Goal: Task Accomplishment & Management: Use online tool/utility

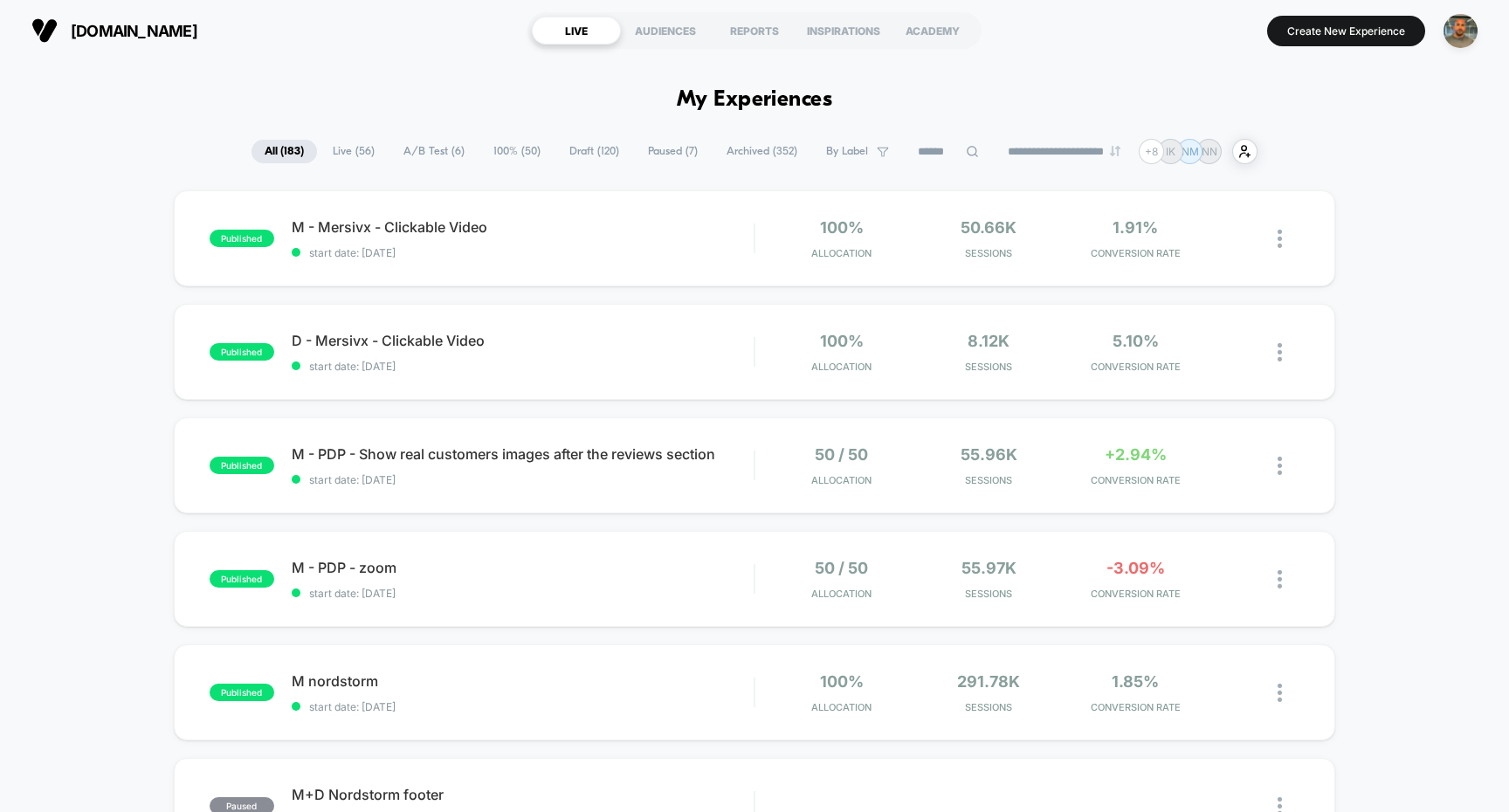
click at [436, 160] on span "A/B Test ( 6 )" at bounding box center [434, 152] width 87 height 23
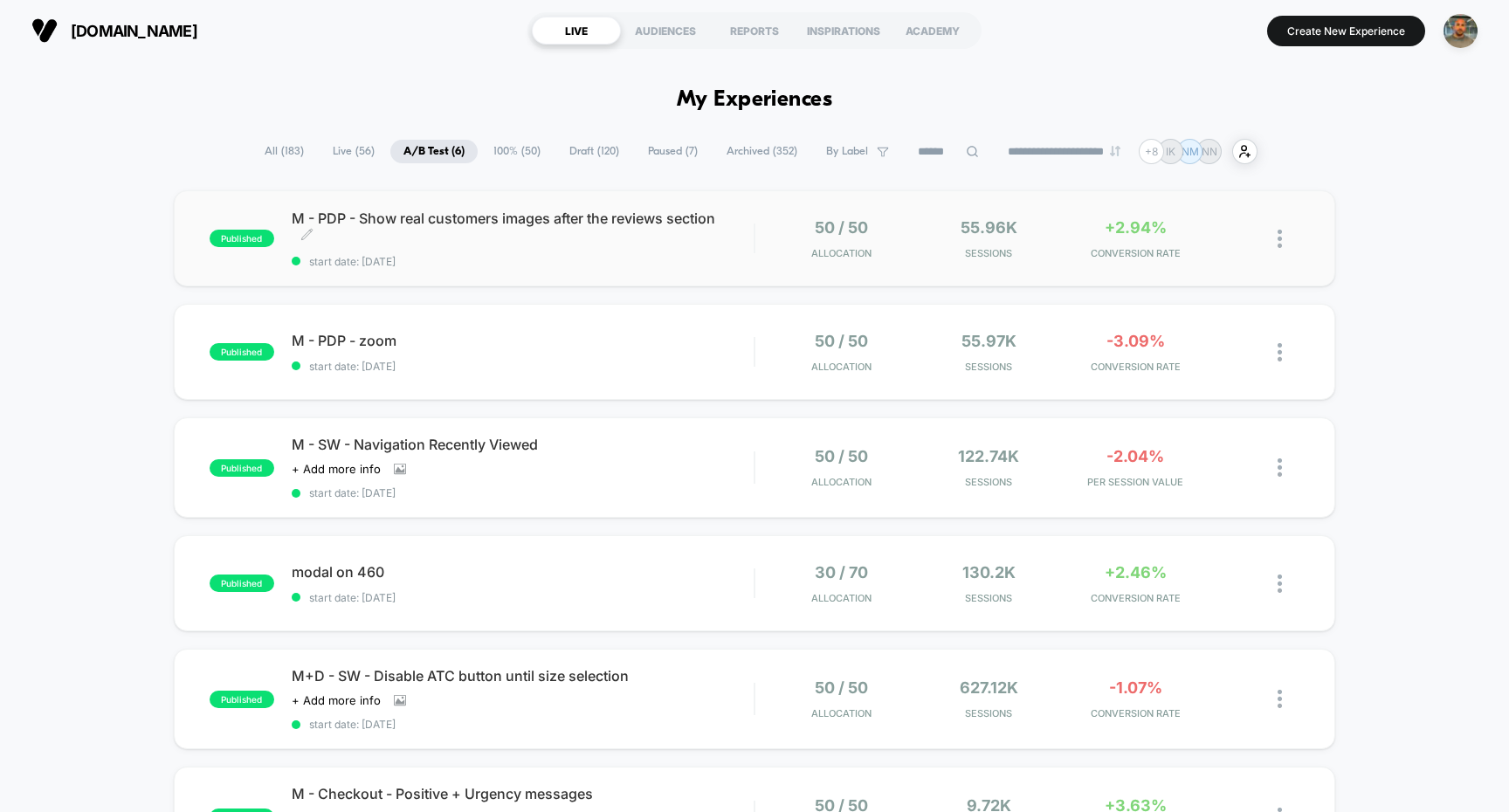
click at [692, 262] on span "start date: [DATE]" at bounding box center [523, 261] width 463 height 13
click at [623, 366] on span "start date: [DATE]" at bounding box center [523, 366] width 463 height 13
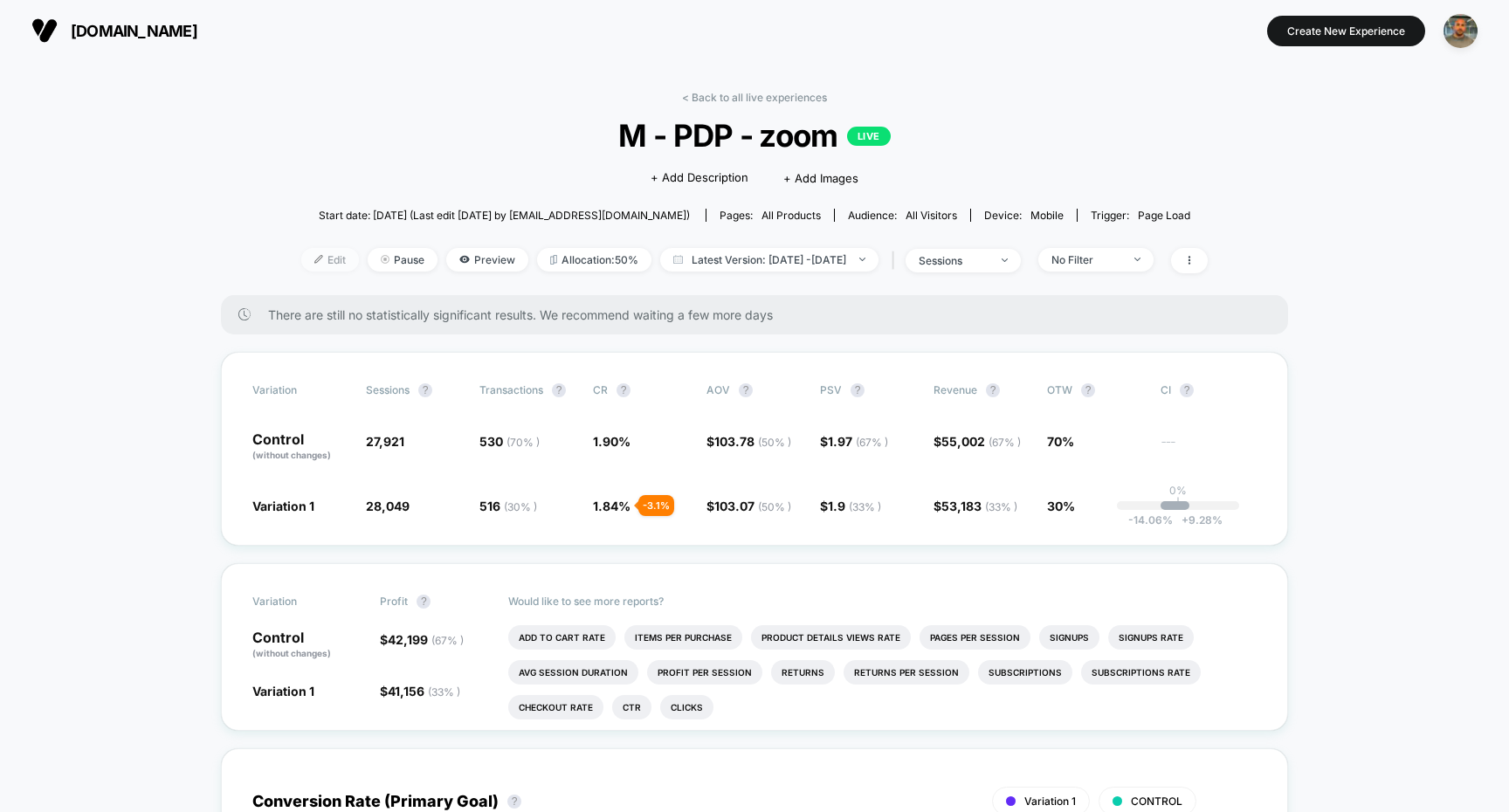
click at [302, 259] on span "Edit" at bounding box center [330, 259] width 57 height 23
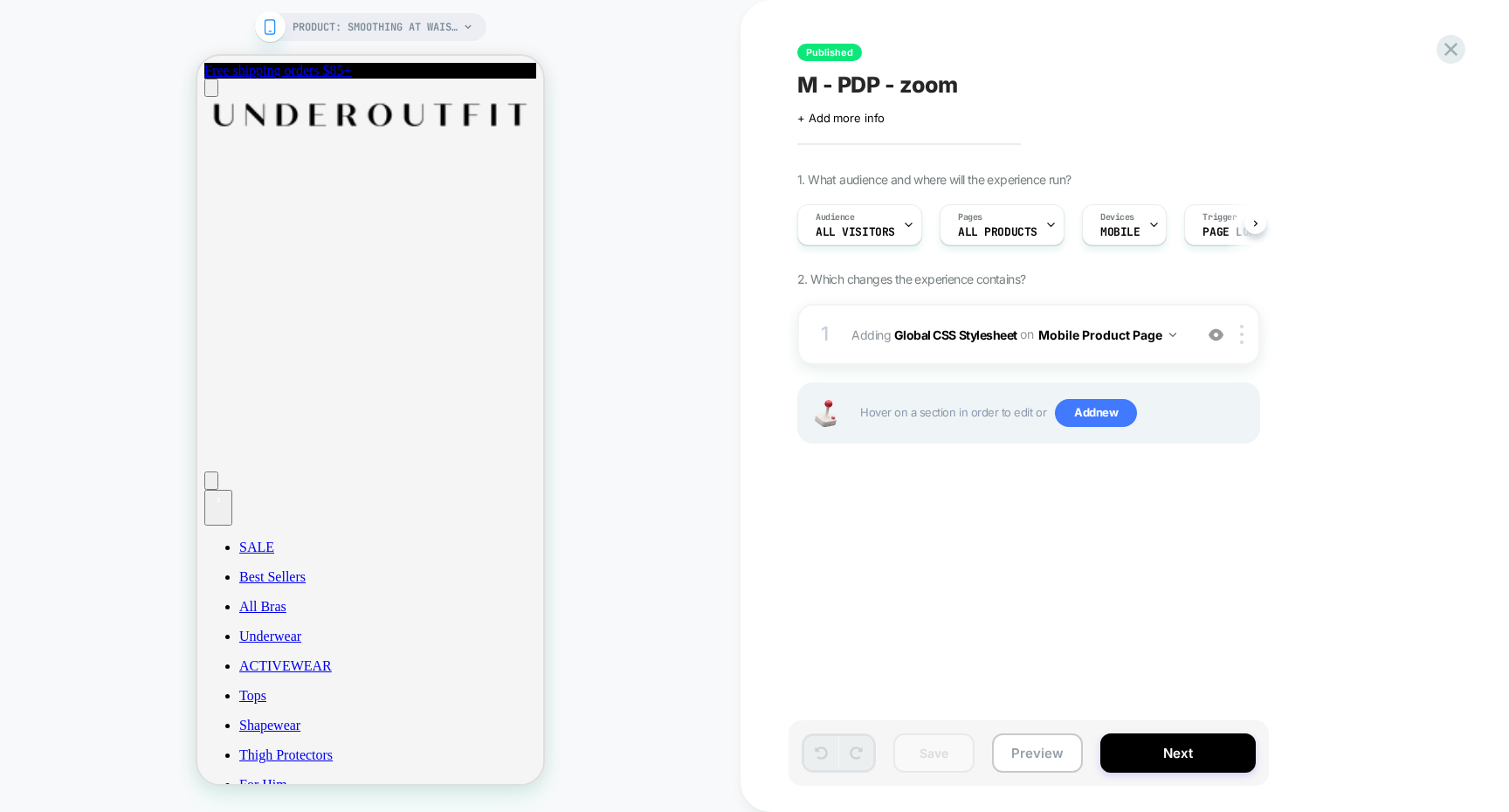
scroll to position [0, 1]
click at [225, 506] on icon "Cart" at bounding box center [218, 513] width 14 height 14
click at [1035, 736] on button "Preview" at bounding box center [1037, 753] width 91 height 39
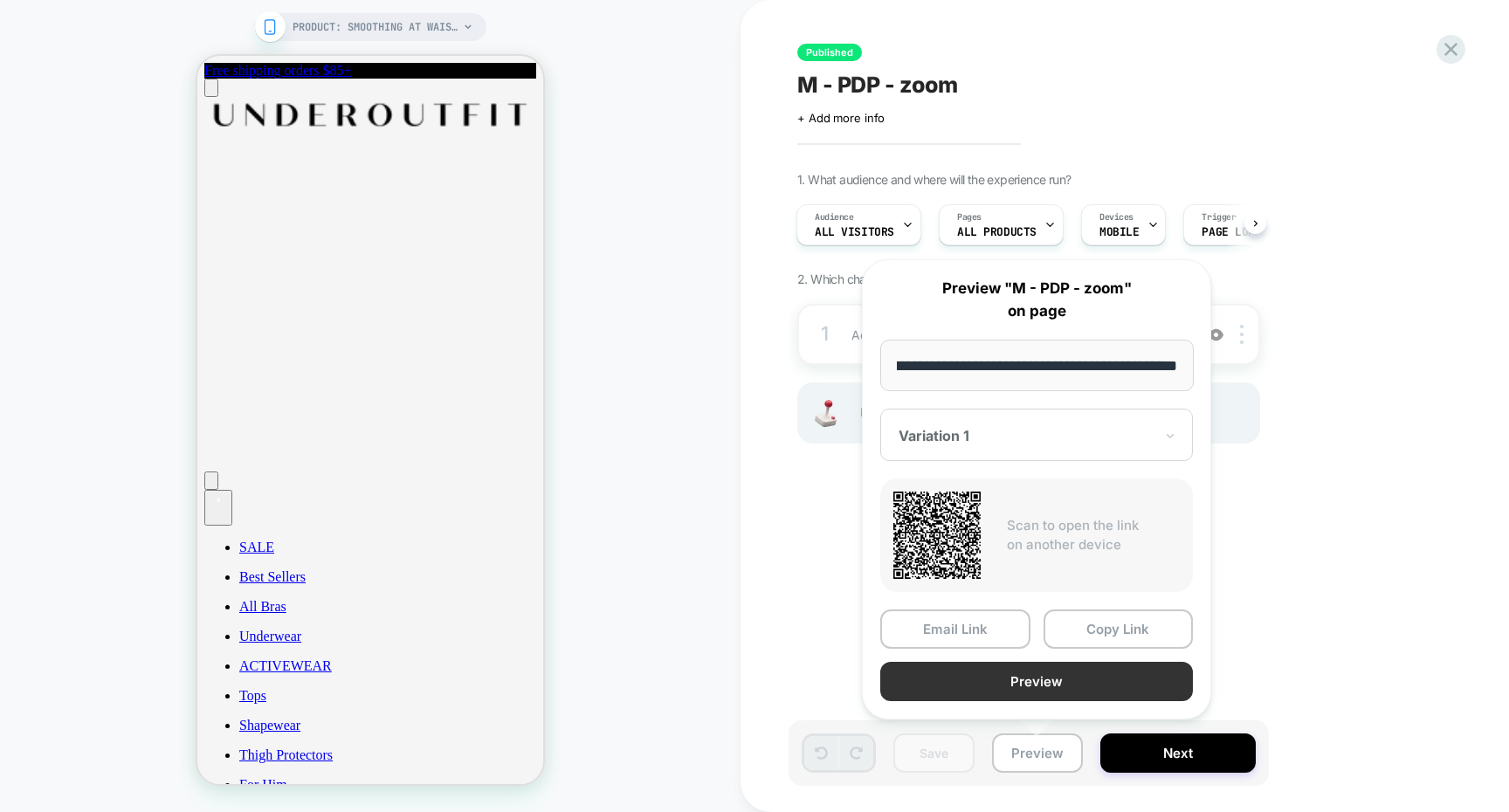
scroll to position [0, 0]
click at [992, 676] on button "Preview" at bounding box center [1037, 681] width 312 height 39
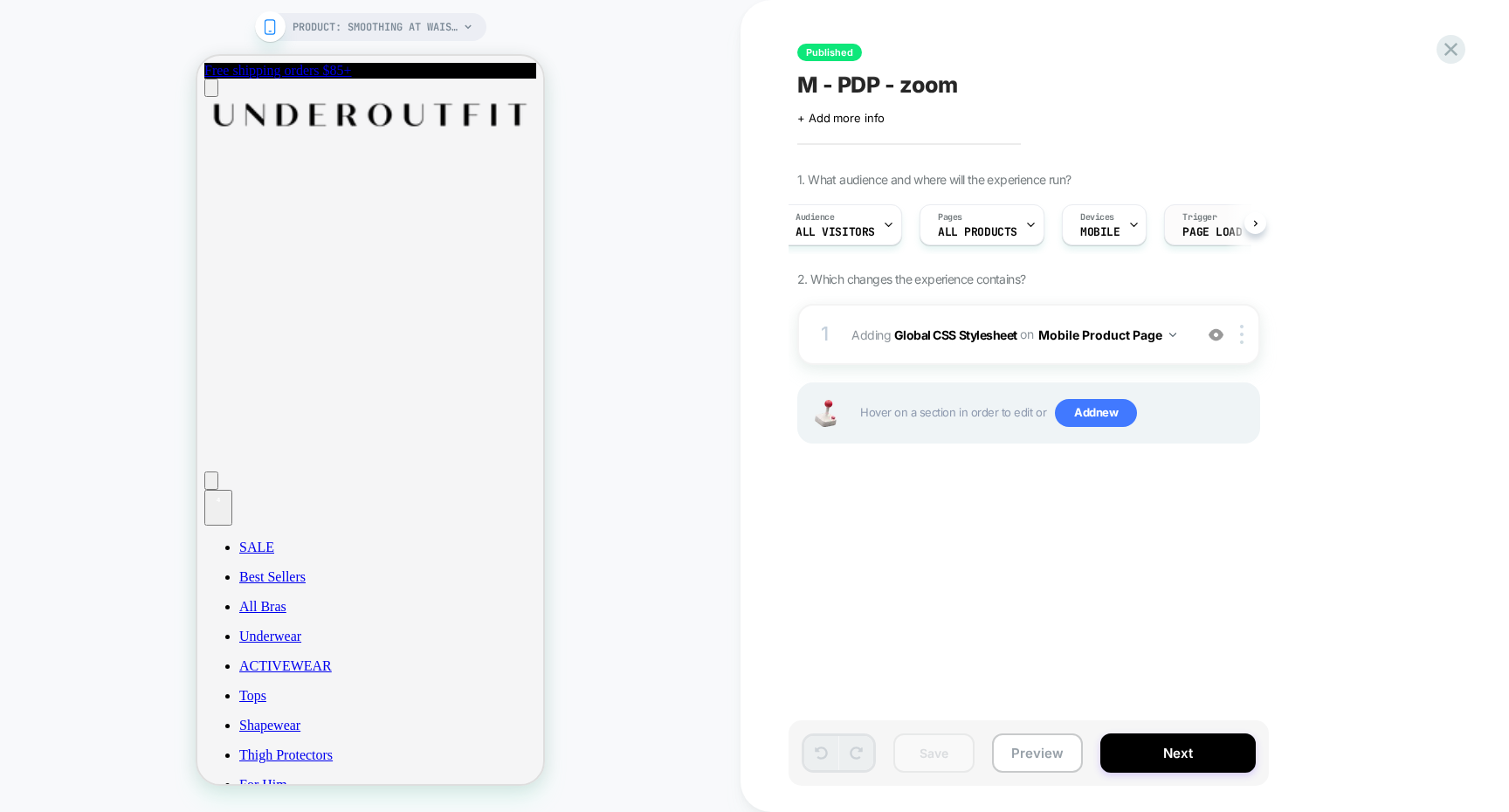
scroll to position [0, 38]
click at [1177, 233] on span "Page Load" at bounding box center [1195, 232] width 59 height 13
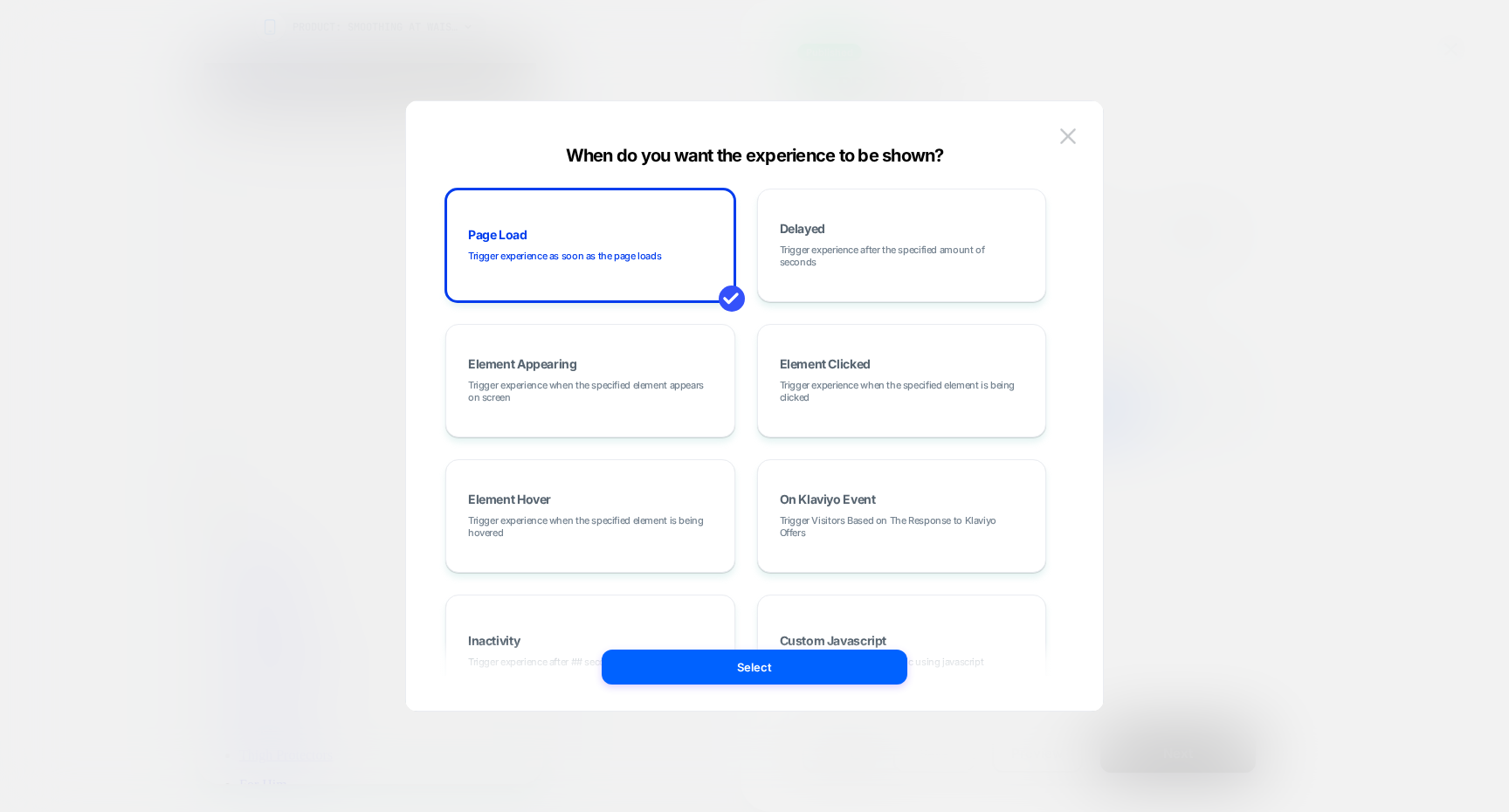
scroll to position [84, 0]
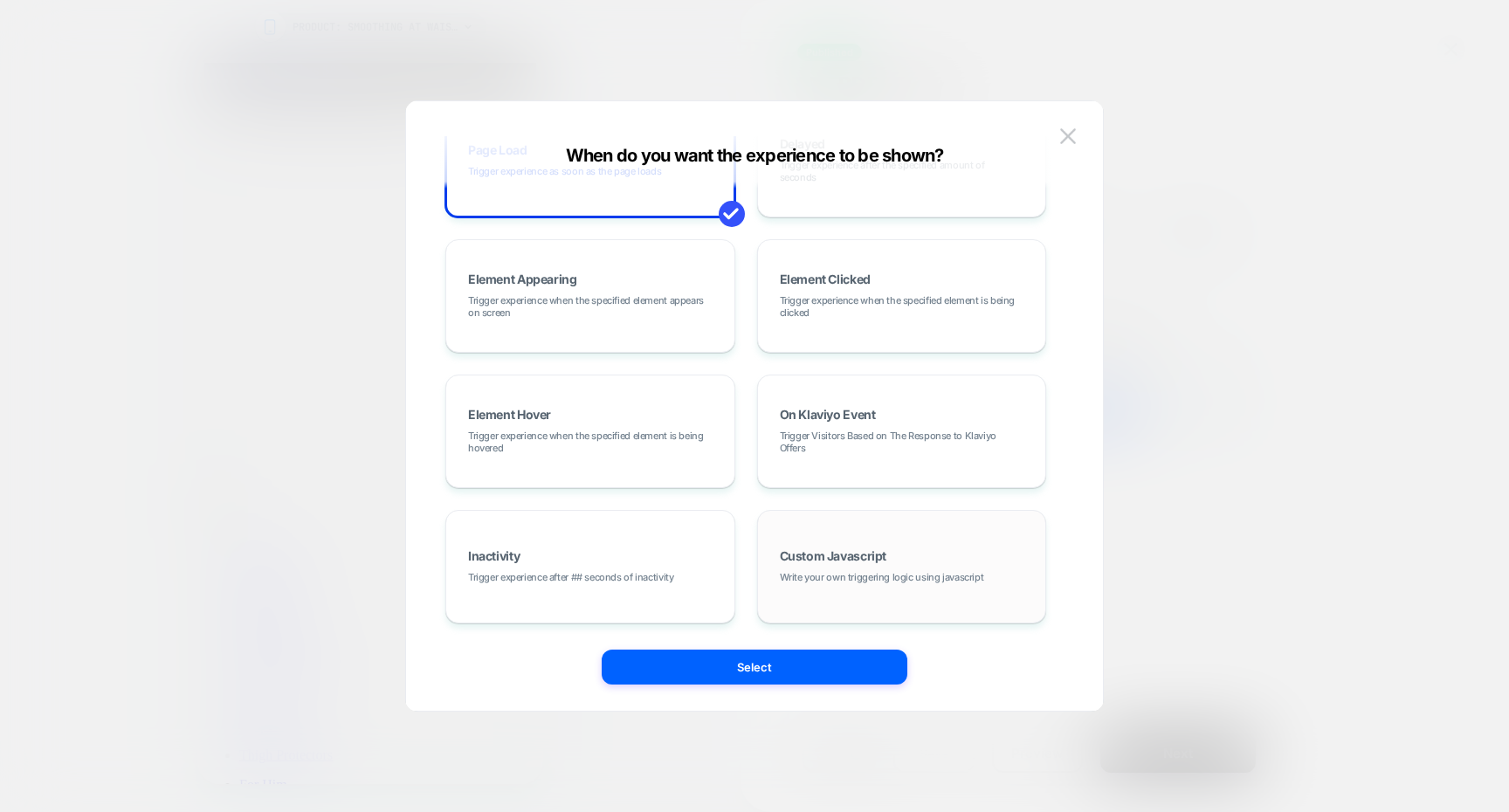
click at [950, 574] on span "Write your own triggering logic using javascript" at bounding box center [882, 577] width 205 height 13
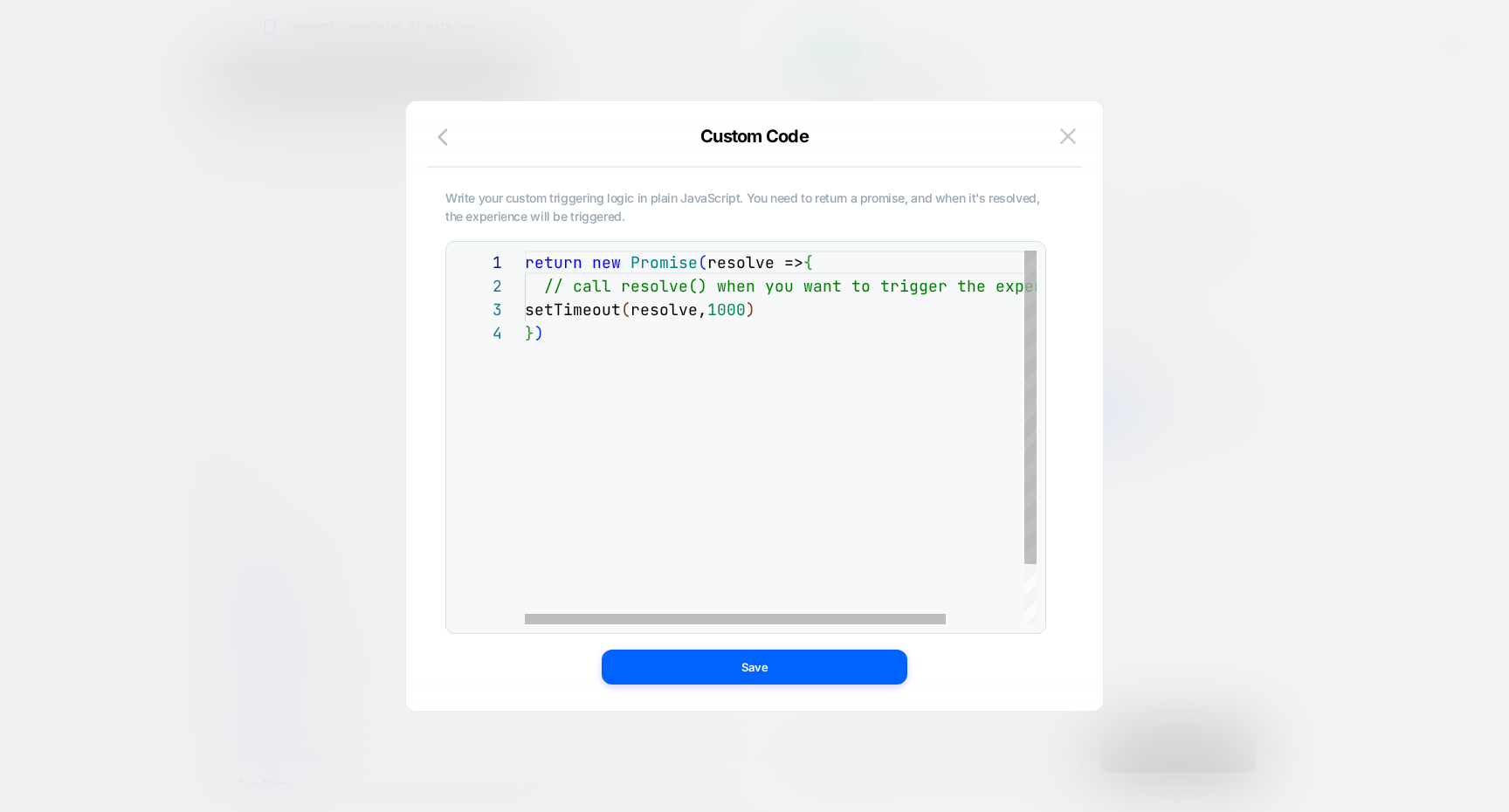
scroll to position [71, 19]
click at [812, 448] on div "return new Promise ( resolve => { // call resolve() when you want to trigger th…" at bounding box center [828, 472] width 606 height 444
click at [445, 148] on button "button" at bounding box center [448, 138] width 31 height 25
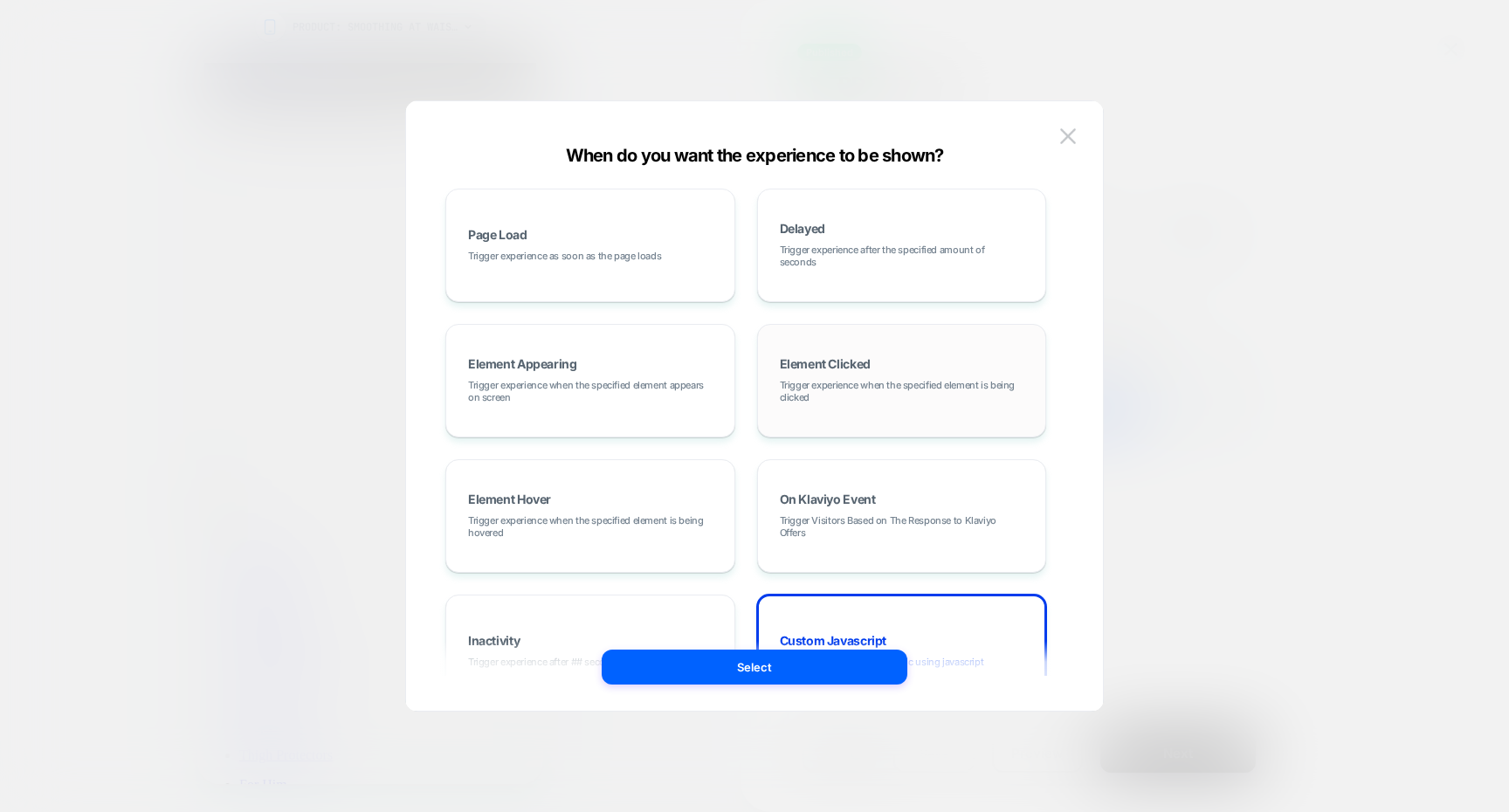
click at [778, 369] on div "Element Clicked Trigger experience when the specified element is being clicked" at bounding box center [902, 380] width 271 height 94
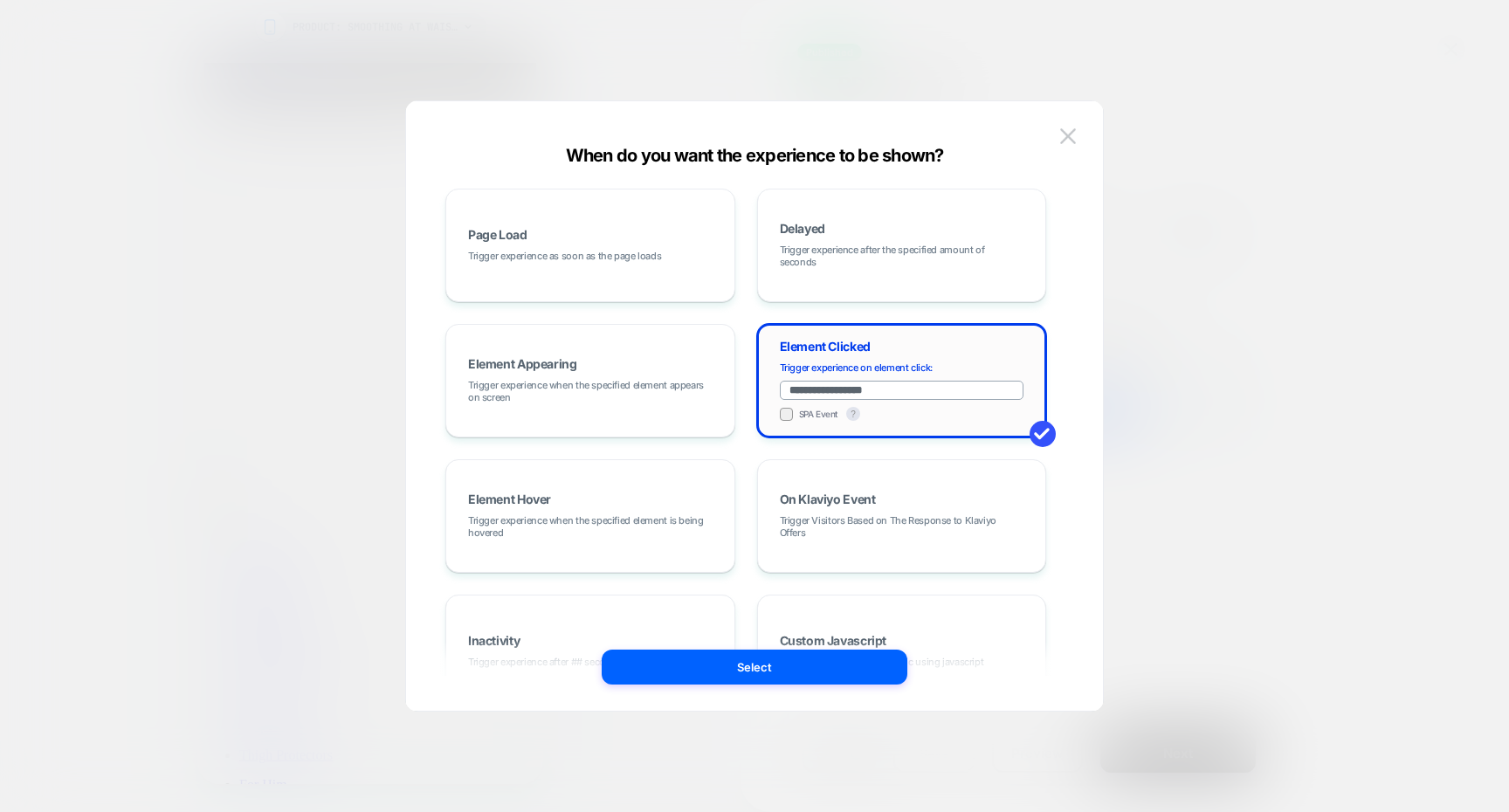
click at [854, 390] on input "**********" at bounding box center [902, 389] width 244 height 19
paste input "**********"
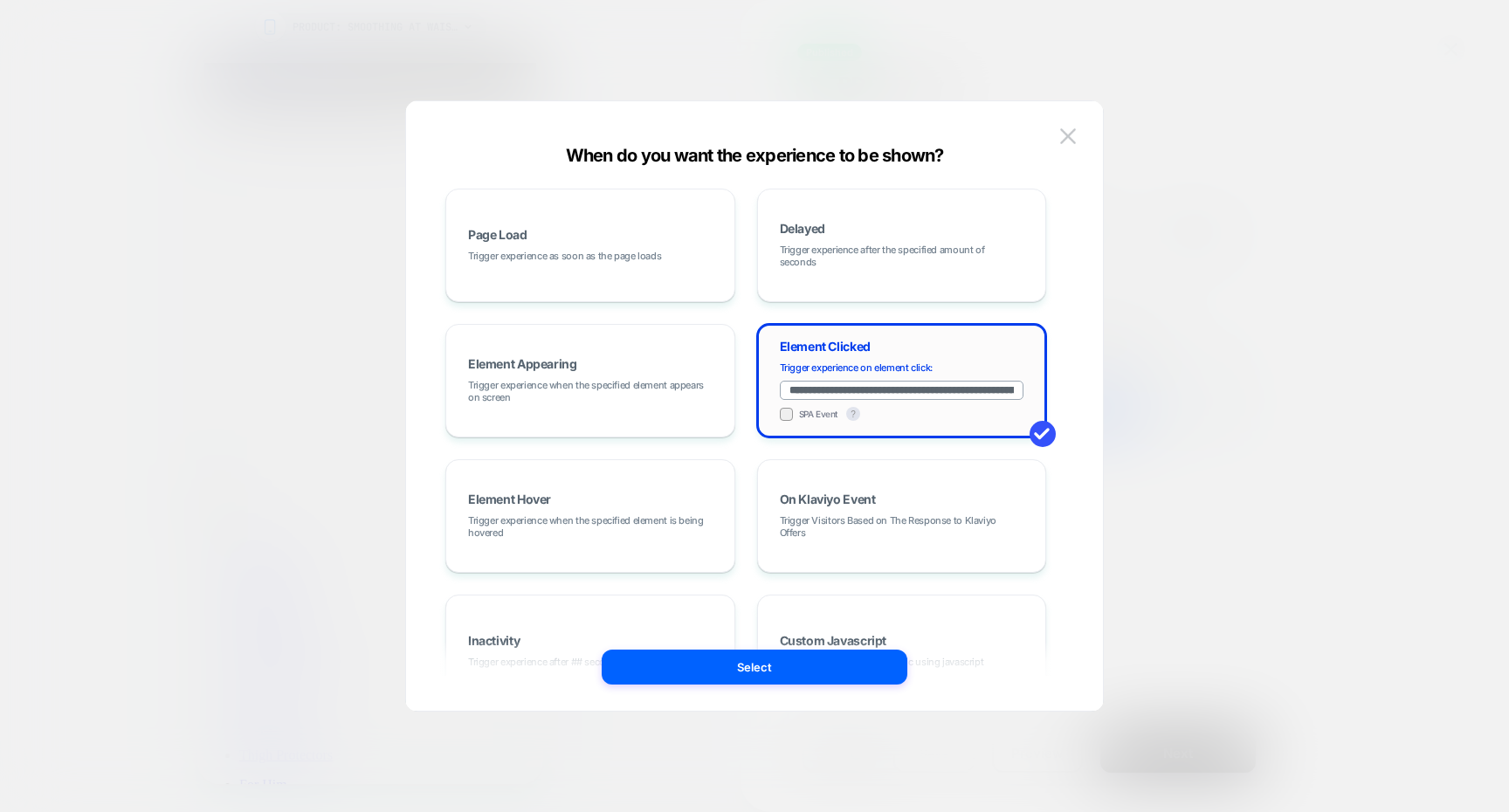
drag, startPoint x: 854, startPoint y: 390, endPoint x: 764, endPoint y: 395, distance: 90.1
click at [764, 395] on div "**********" at bounding box center [901, 380] width 290 height 113
type input "**********"
click at [818, 669] on button "Select" at bounding box center [754, 667] width 305 height 35
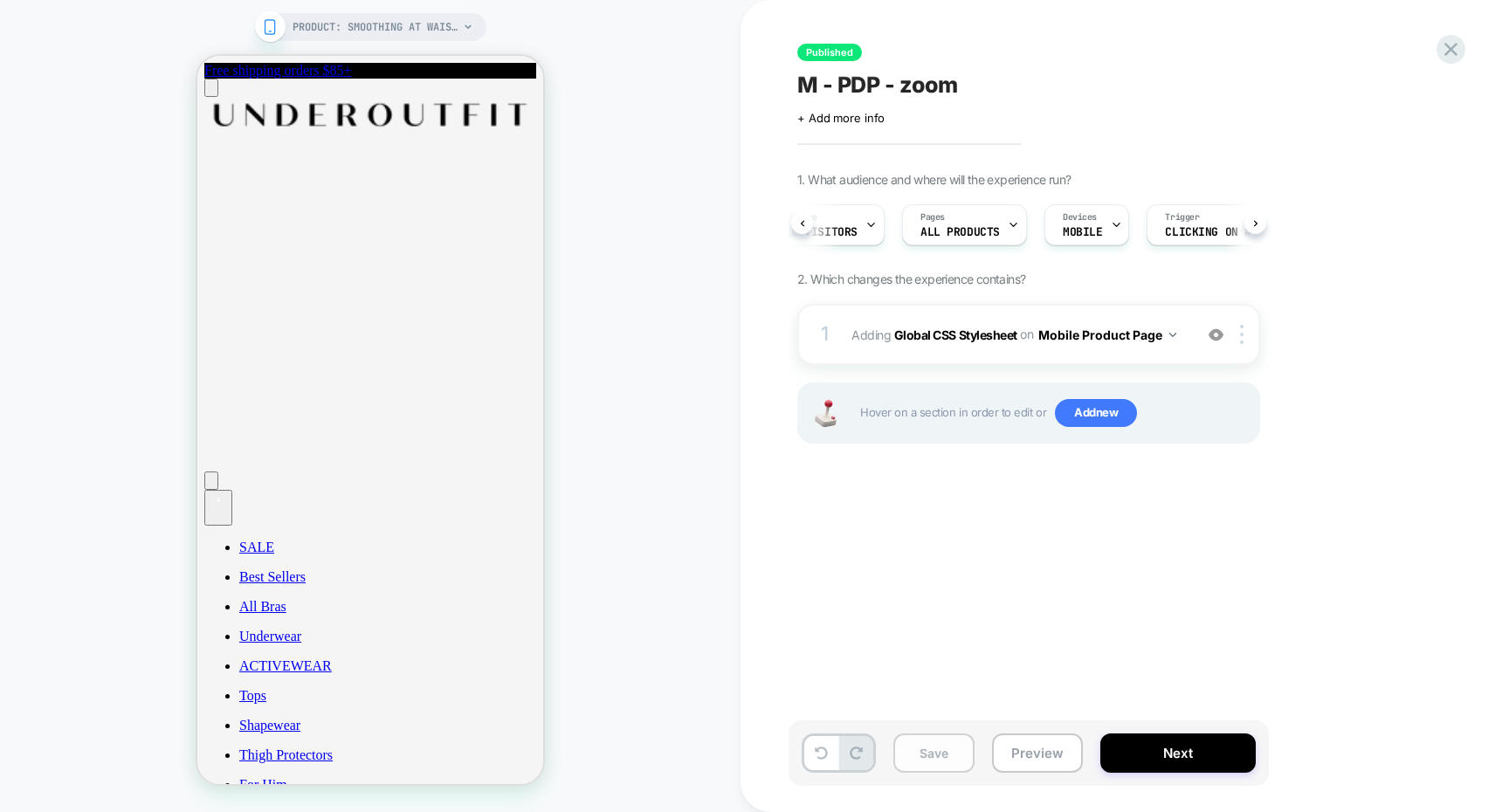
click at [961, 751] on button "Save" at bounding box center [934, 753] width 81 height 39
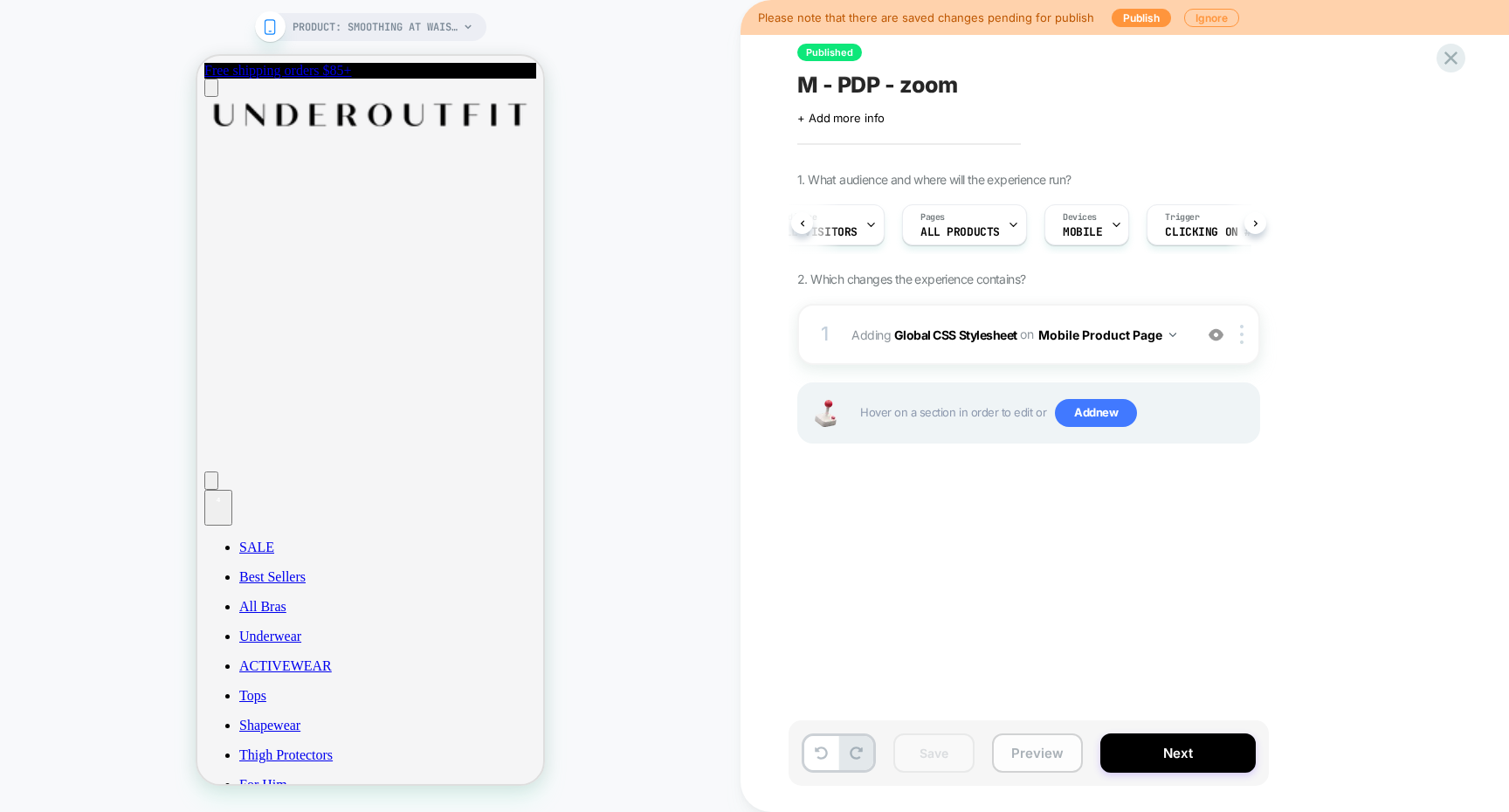
click at [1040, 762] on button "Preview" at bounding box center [1037, 753] width 91 height 39
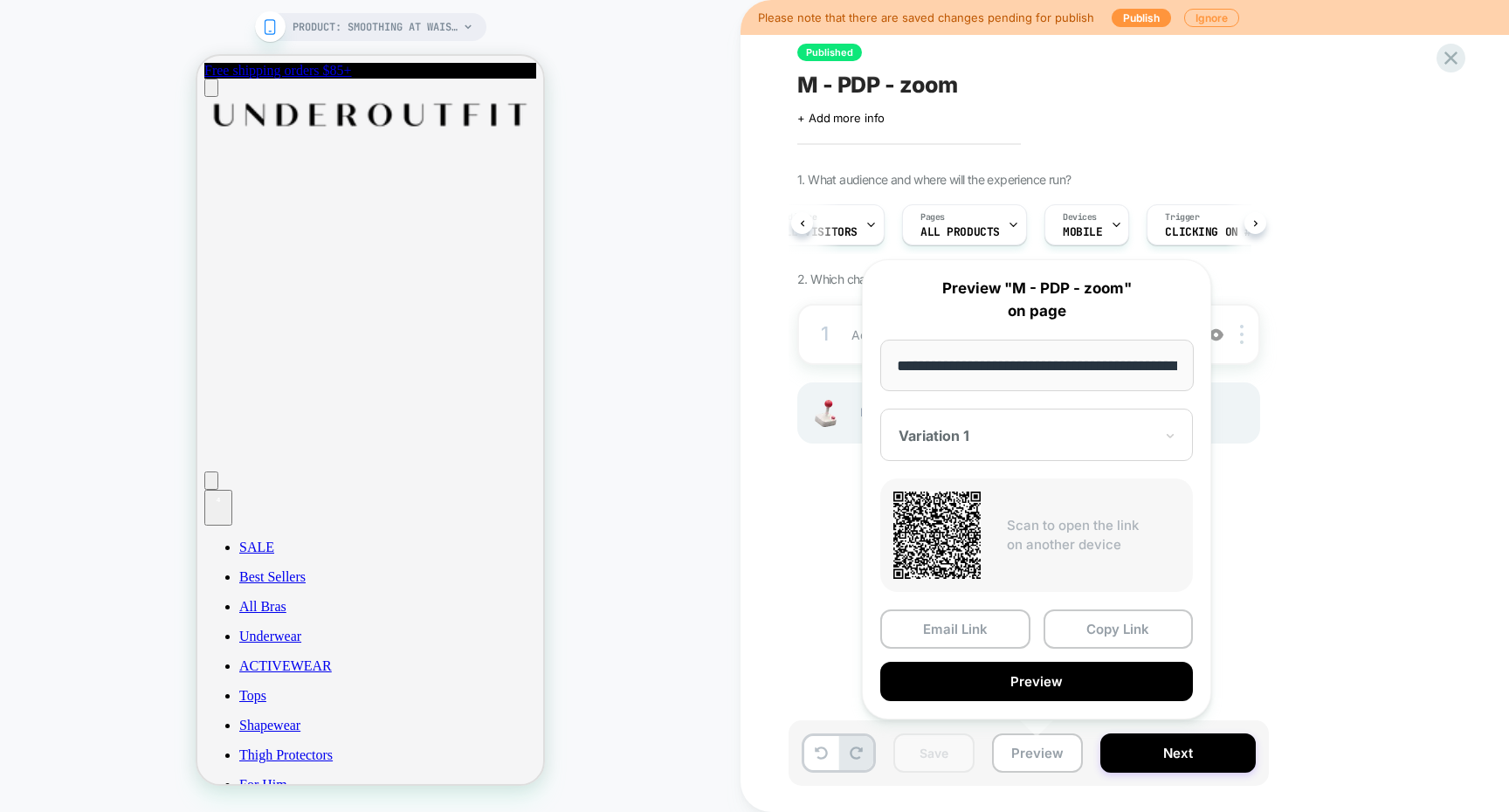
click at [1027, 658] on div "Email Link Copy Link Preview" at bounding box center [1037, 655] width 312 height 92
click at [1027, 675] on button "Preview" at bounding box center [1037, 681] width 312 height 39
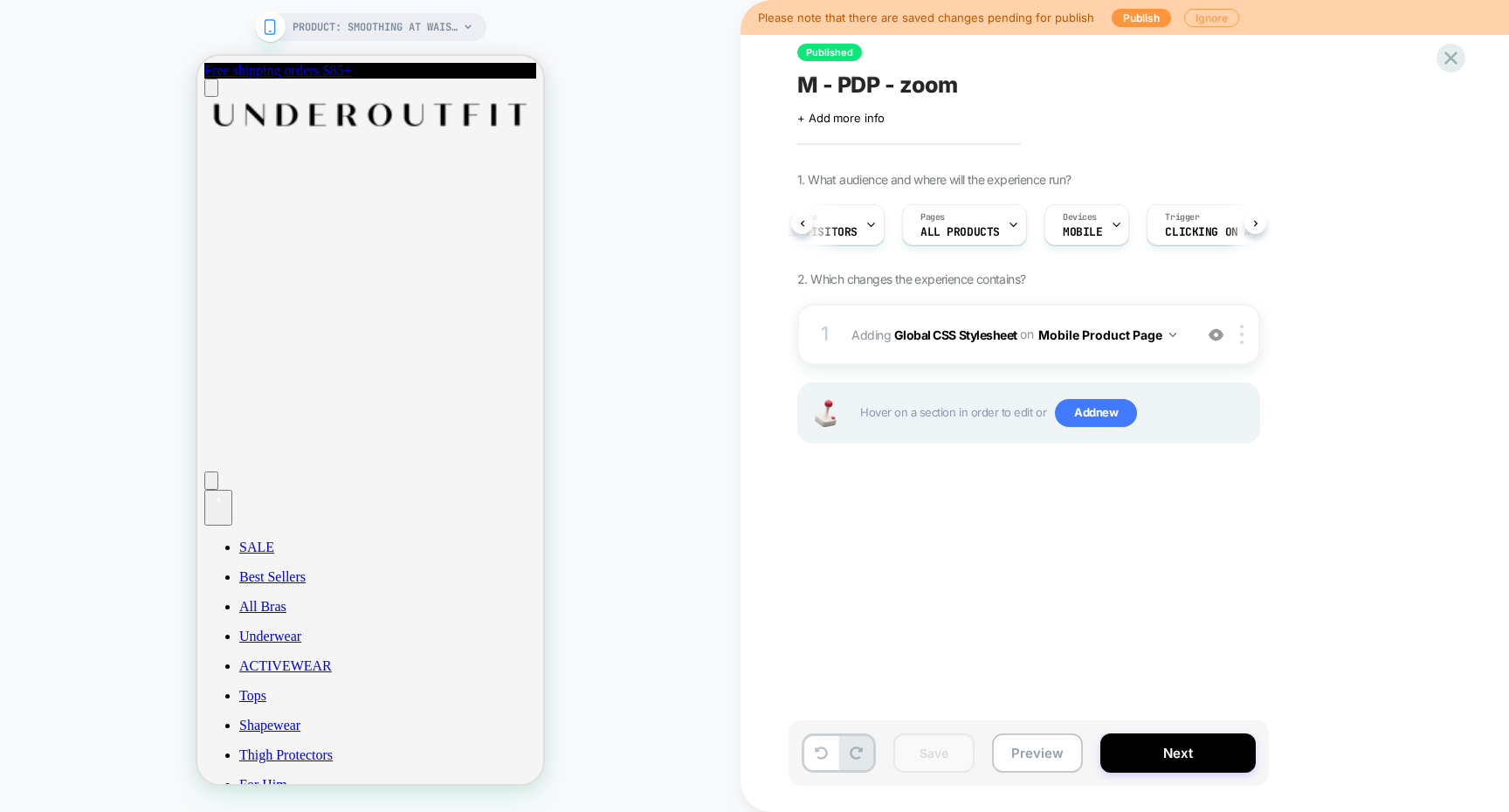
click at [1193, 11] on button "Ignore" at bounding box center [1211, 18] width 55 height 18
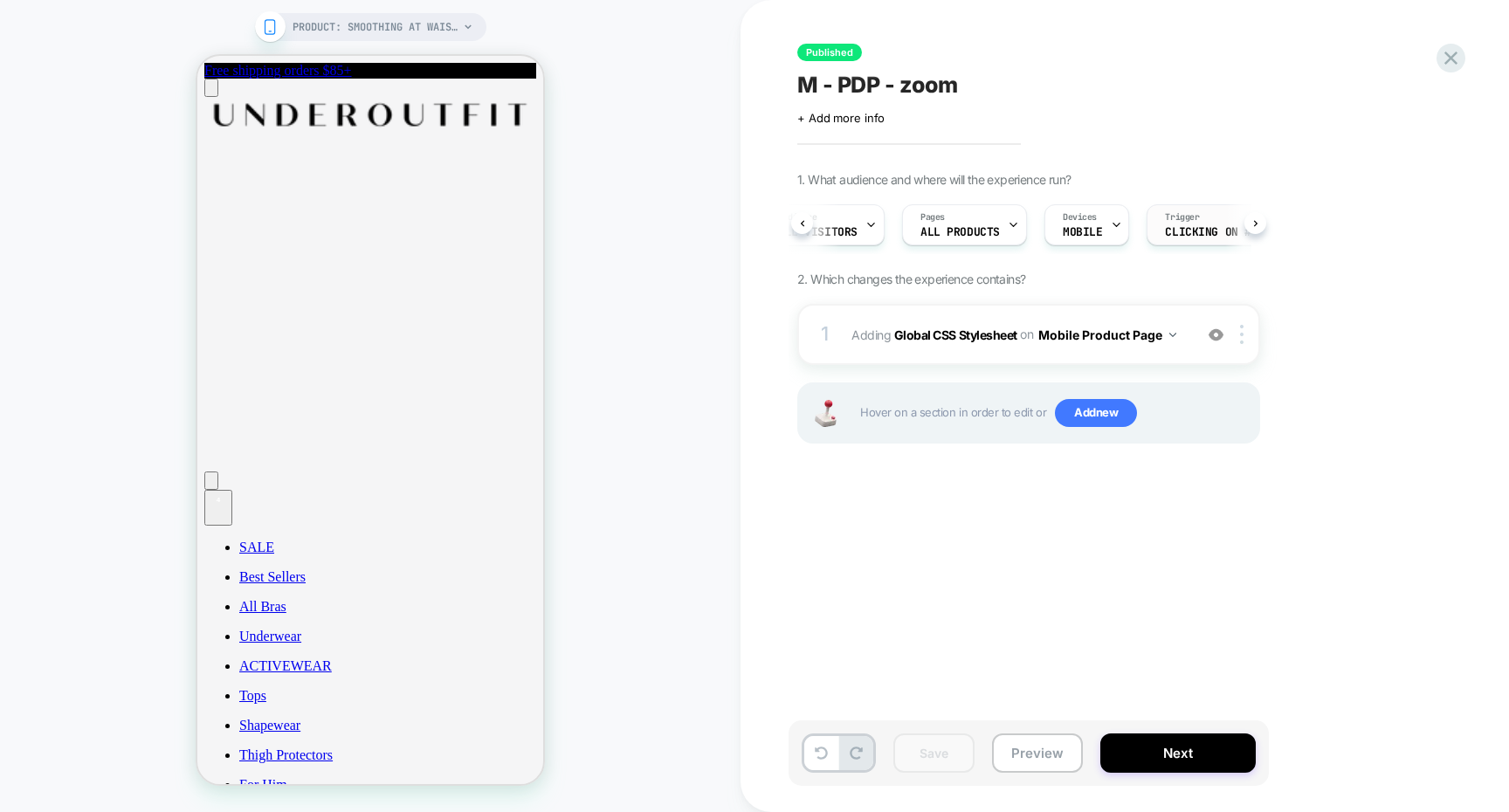
click at [1206, 237] on span "Clicking on #header-nav > div.relative.z-\[1\].flex.flex-1.fl..." at bounding box center [1226, 232] width 122 height 13
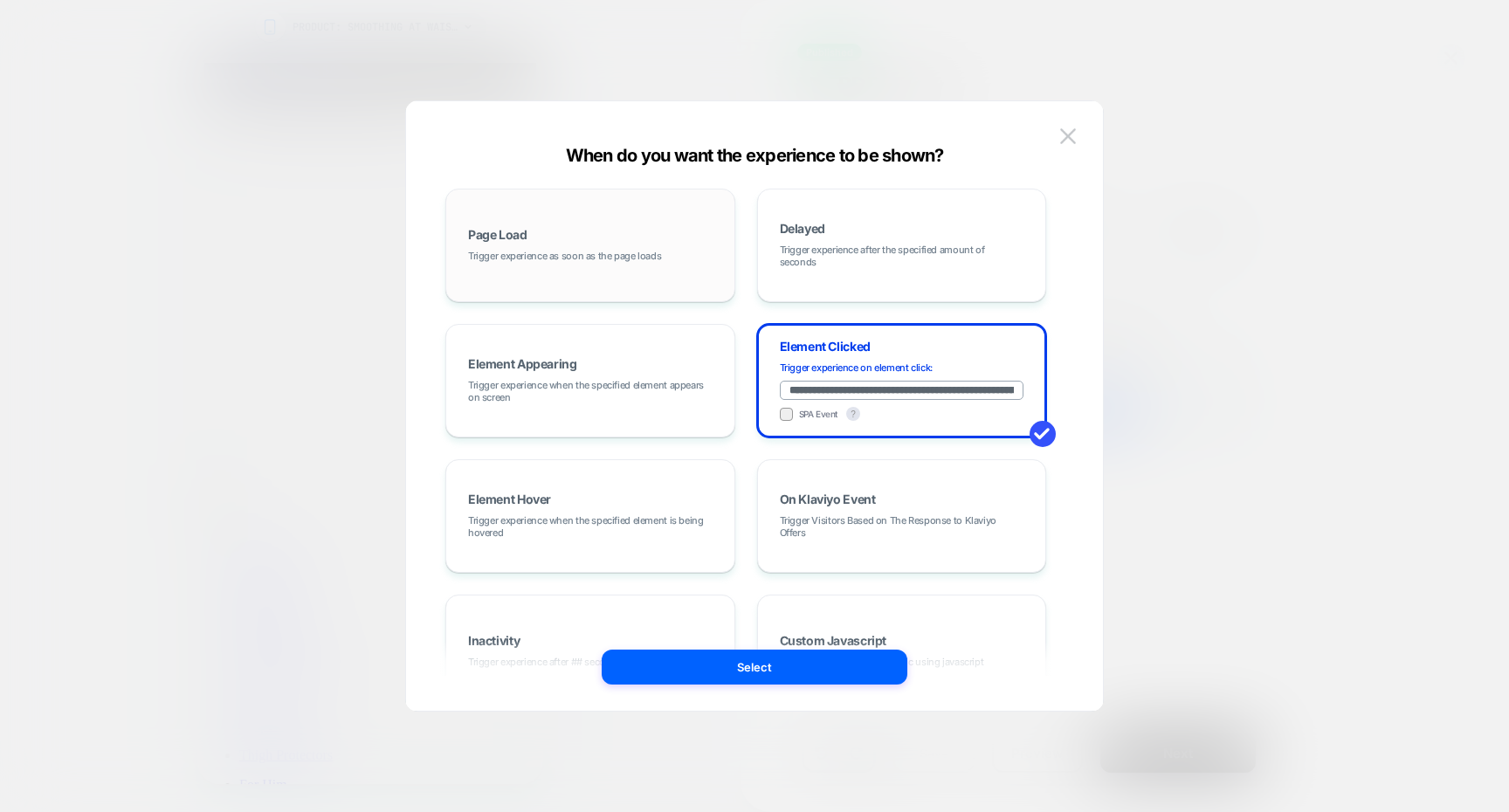
click at [622, 266] on div "Page Load Trigger experience as soon as the page loads" at bounding box center [591, 245] width 271 height 94
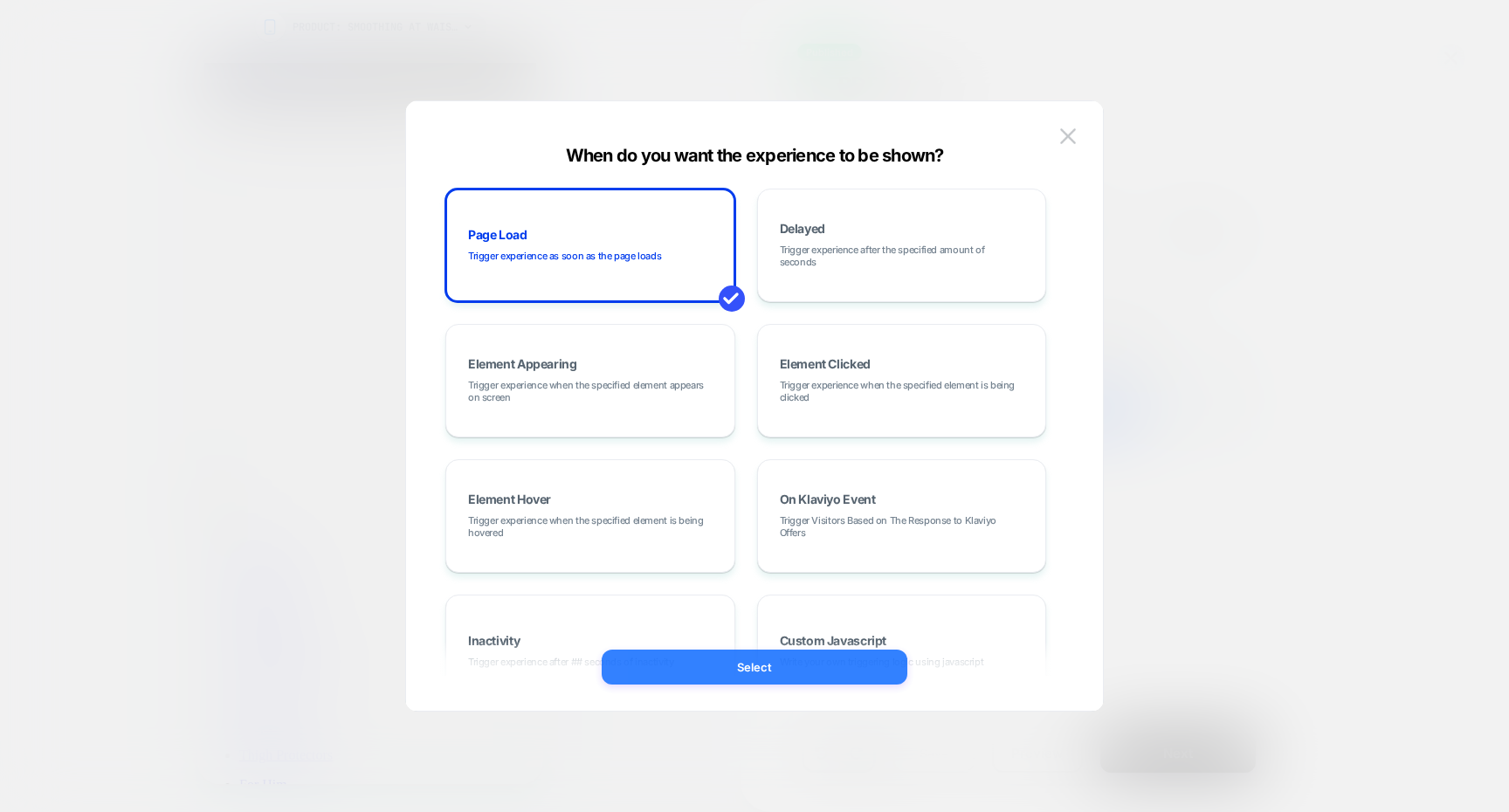
click at [746, 667] on button "Select" at bounding box center [754, 667] width 305 height 35
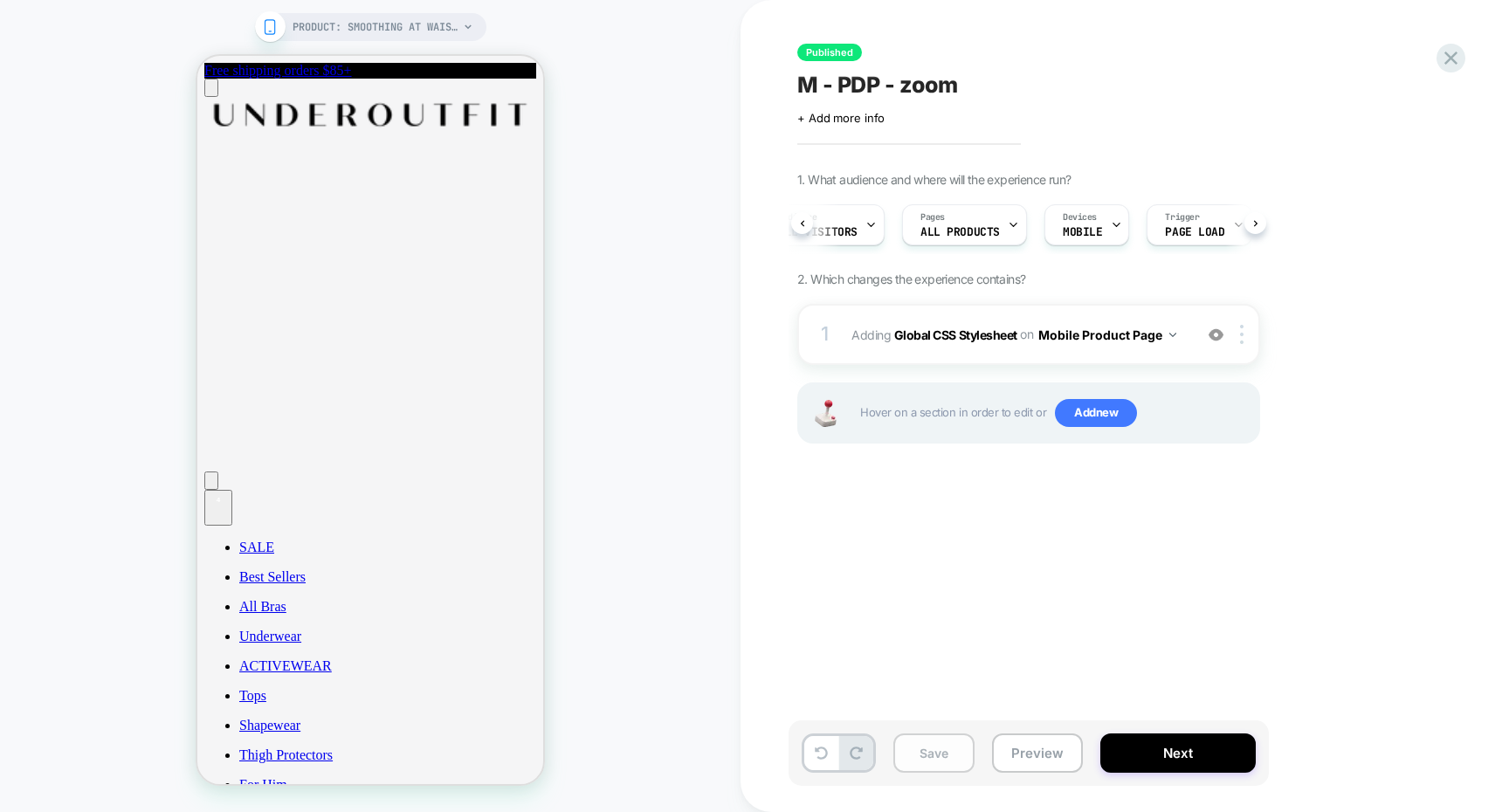
click at [933, 764] on button "Save" at bounding box center [934, 753] width 81 height 39
click at [1440, 58] on icon at bounding box center [1451, 58] width 23 height 23
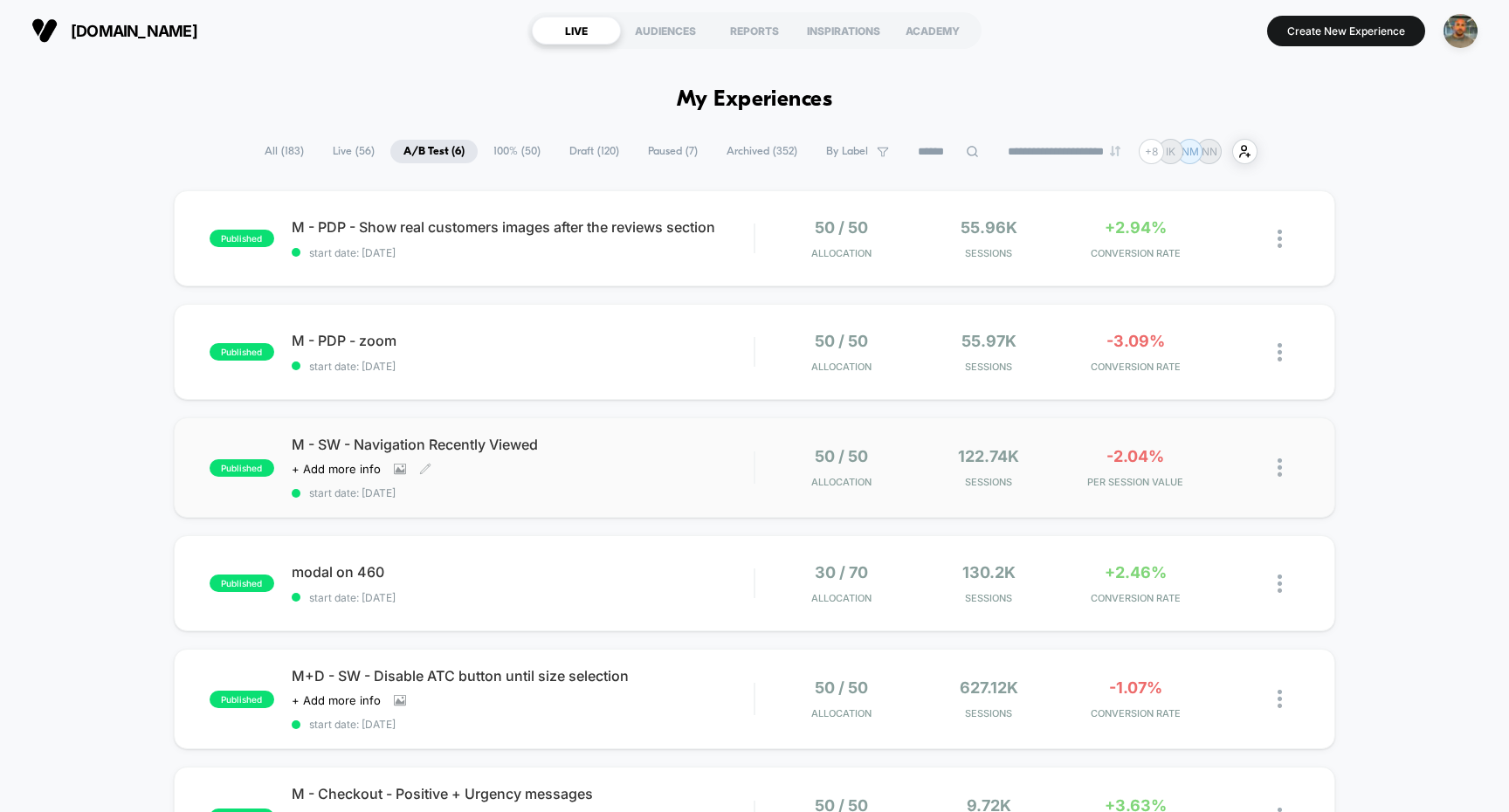
click at [649, 498] on span "start date: [DATE]" at bounding box center [523, 493] width 463 height 13
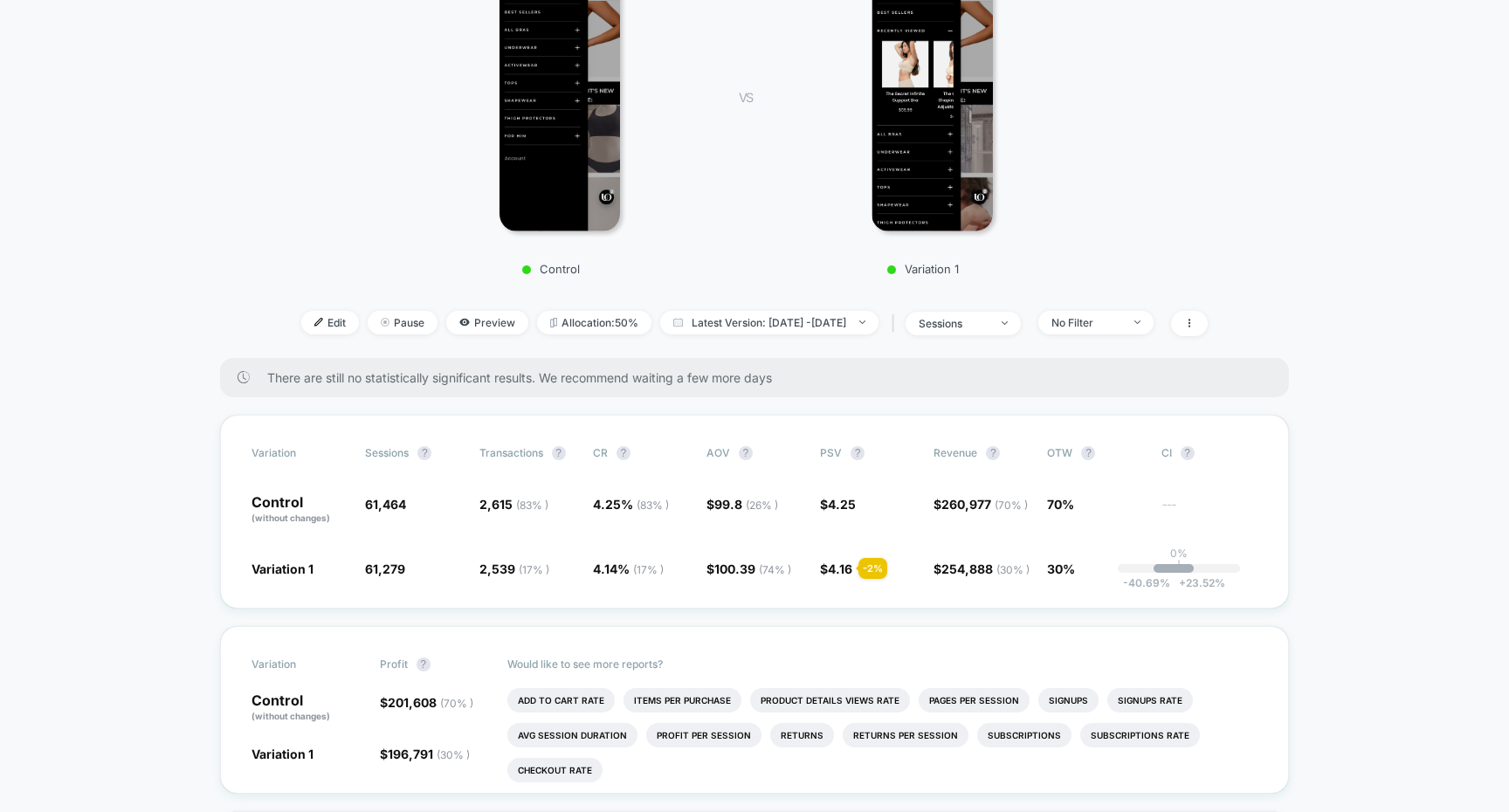
scroll to position [296, 0]
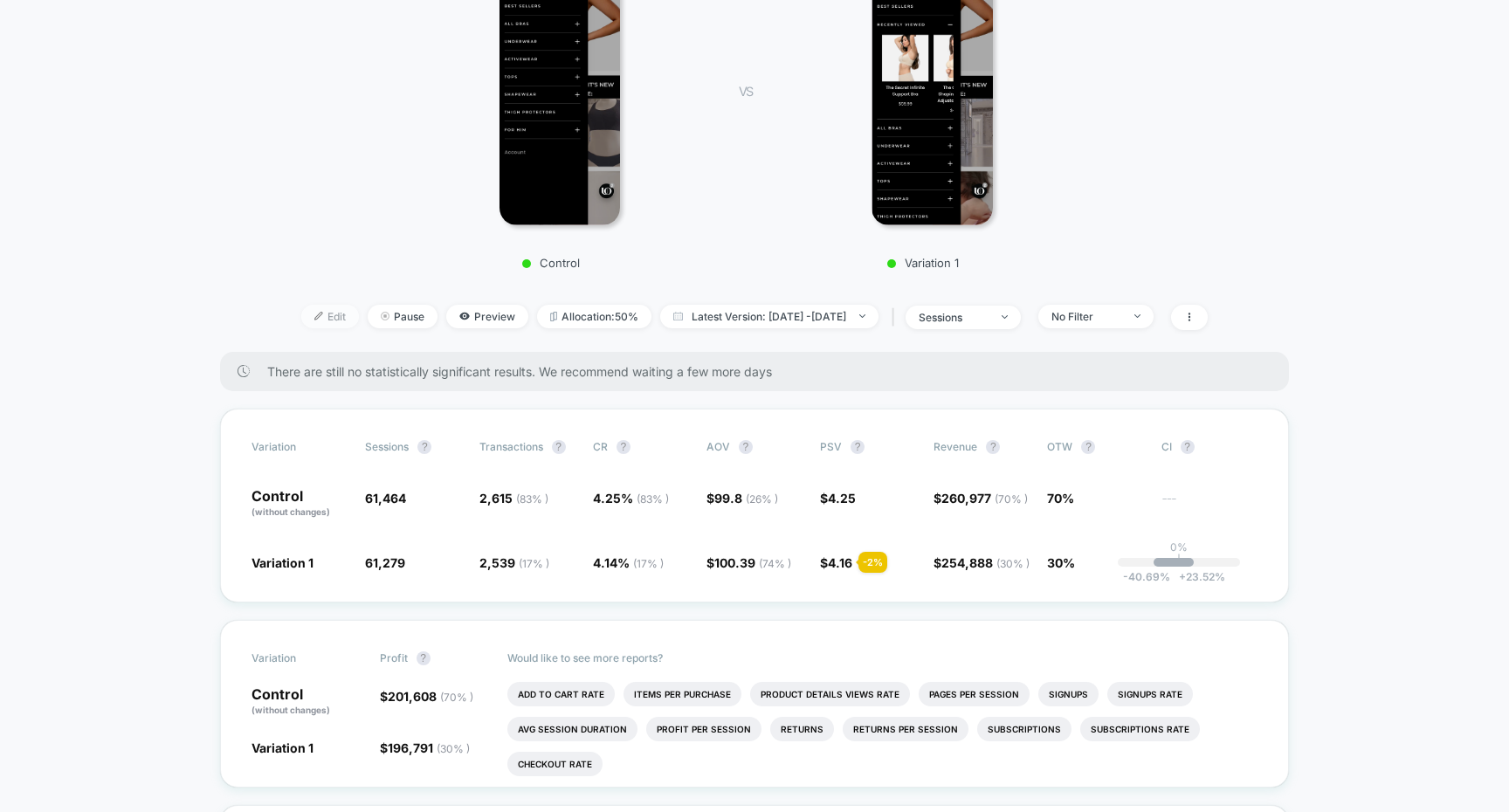
click at [314, 314] on img at bounding box center [319, 316] width 9 height 9
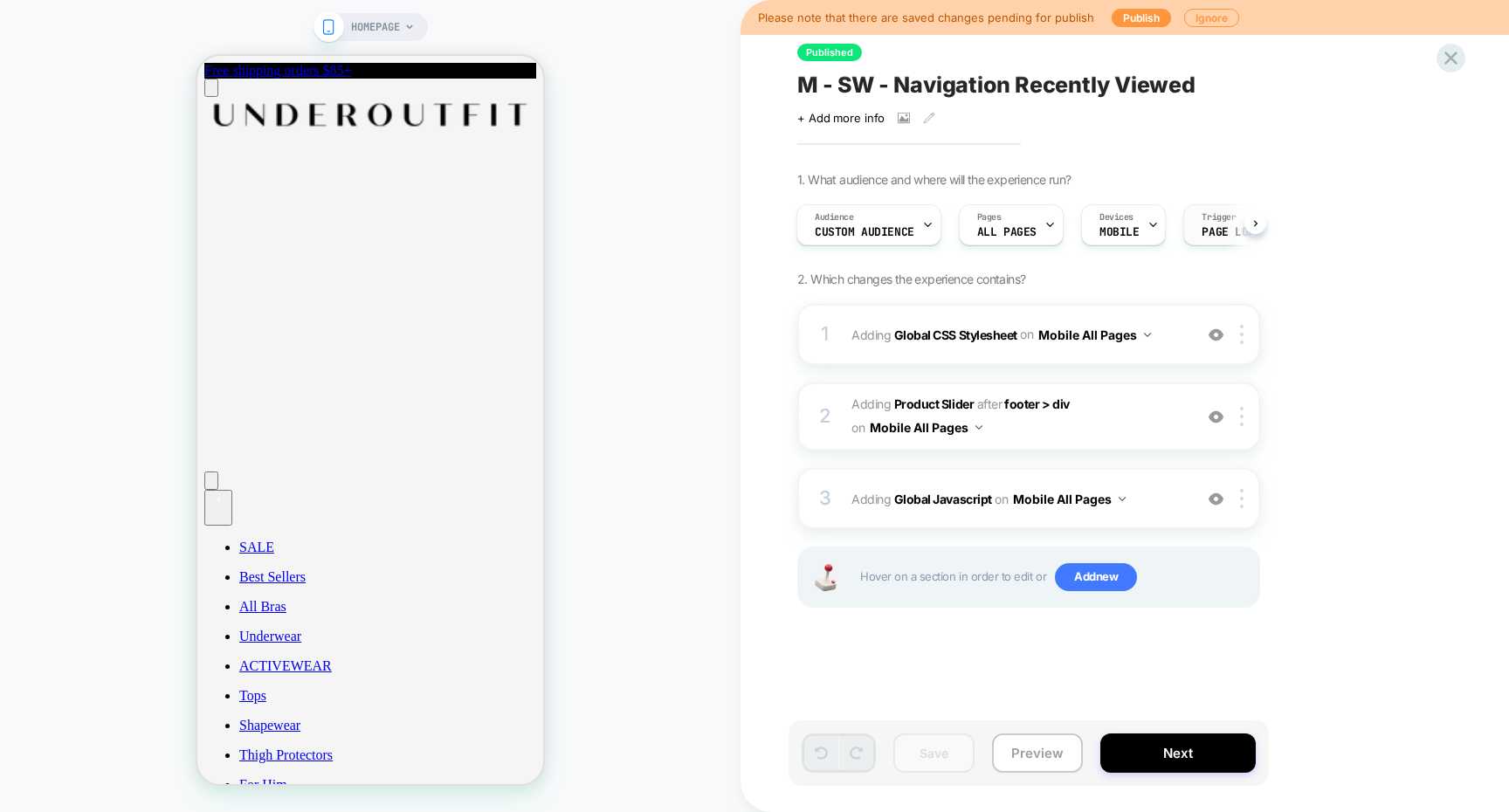
scroll to position [0, 2]
click at [1201, 212] on span "Trigger" at bounding box center [1218, 217] width 34 height 13
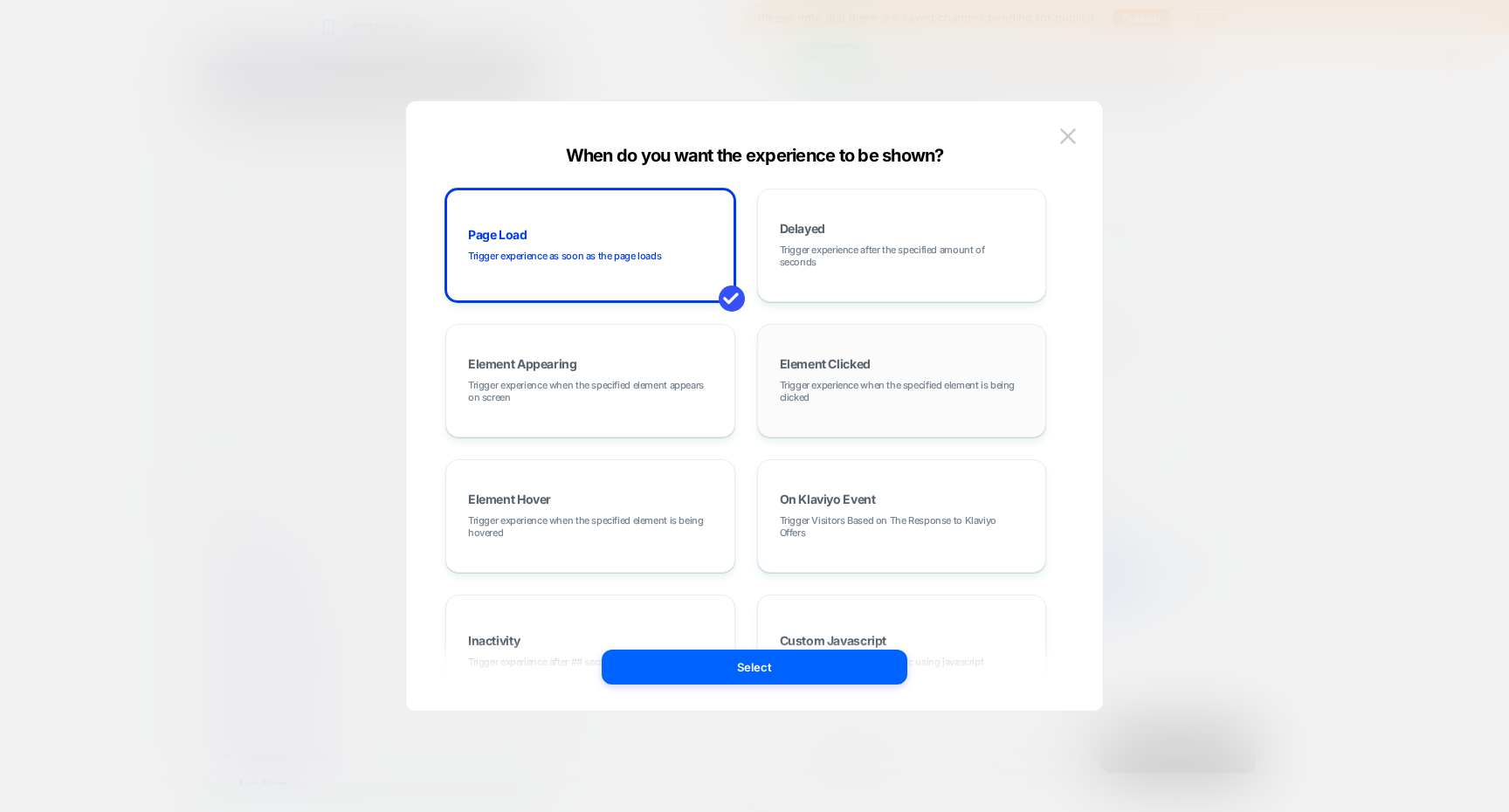
click at [814, 394] on span "Trigger experience when the specified element is being clicked" at bounding box center [902, 390] width 244 height 24
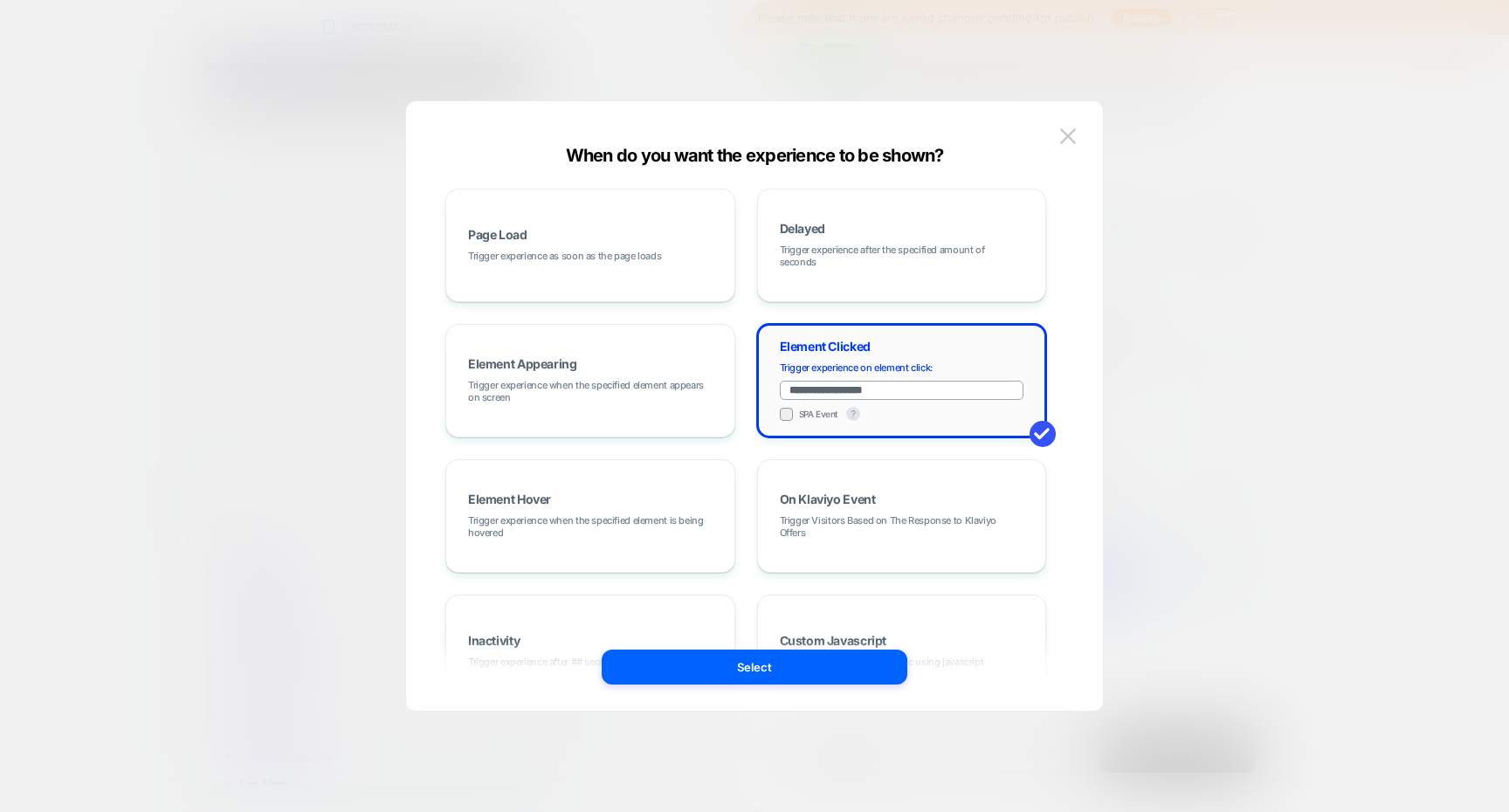
click at [880, 388] on input "**********" at bounding box center [902, 389] width 244 height 19
paste input "**********"
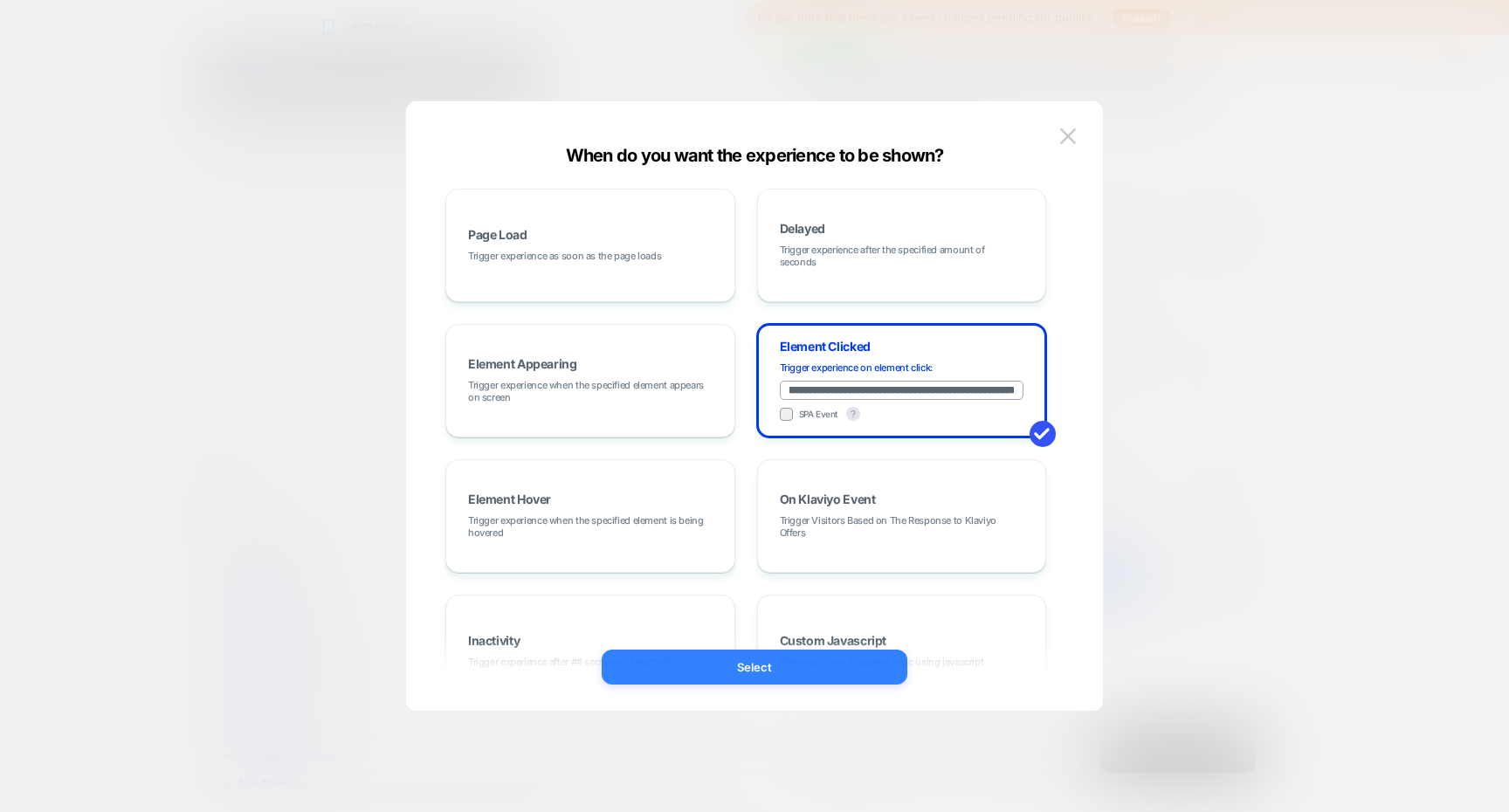
type input "**********"
click at [812, 659] on button "Select" at bounding box center [754, 667] width 305 height 35
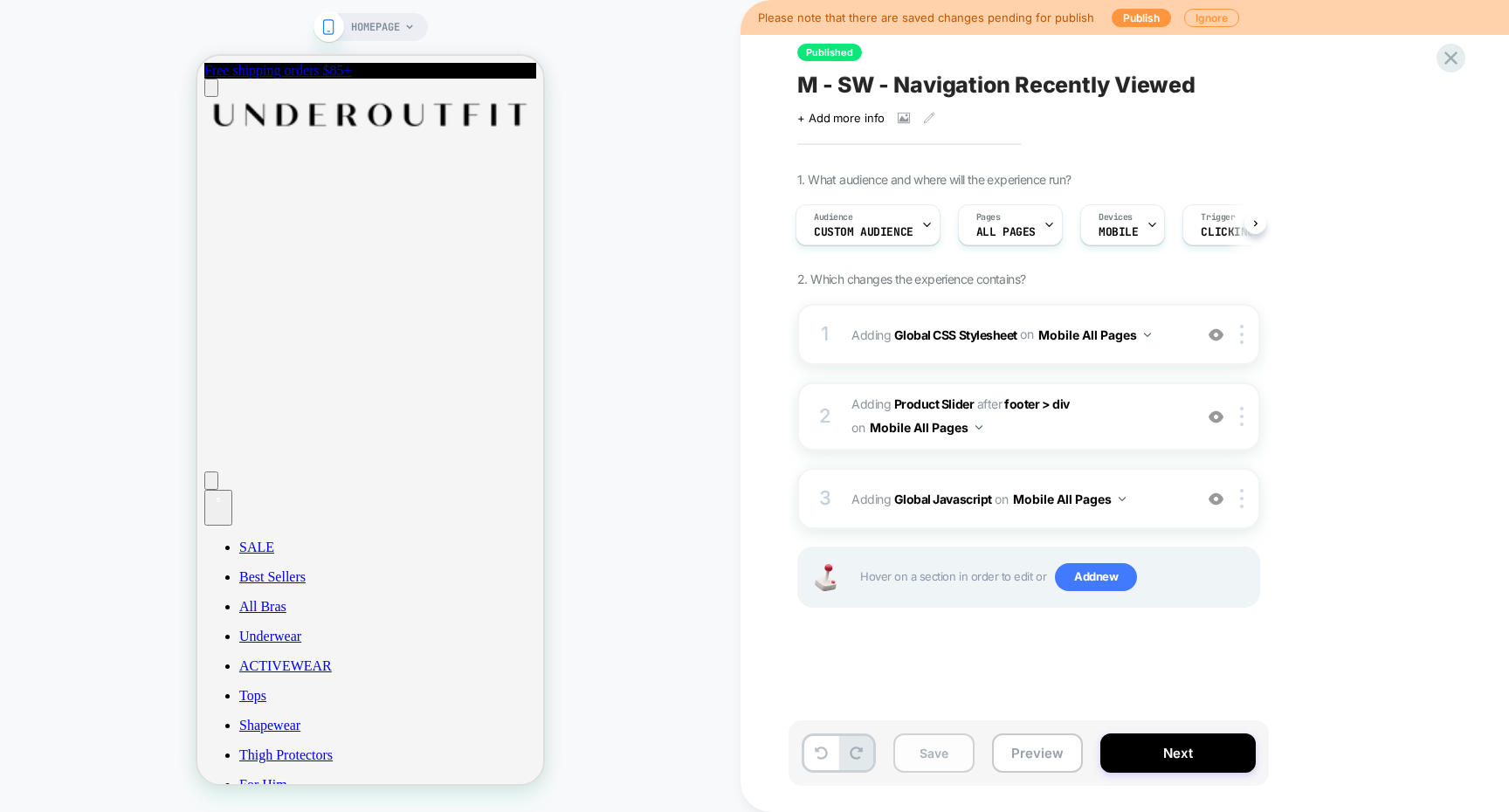
click at [931, 740] on button "Save" at bounding box center [934, 753] width 81 height 39
click at [1030, 753] on button "Preview" at bounding box center [1037, 753] width 91 height 39
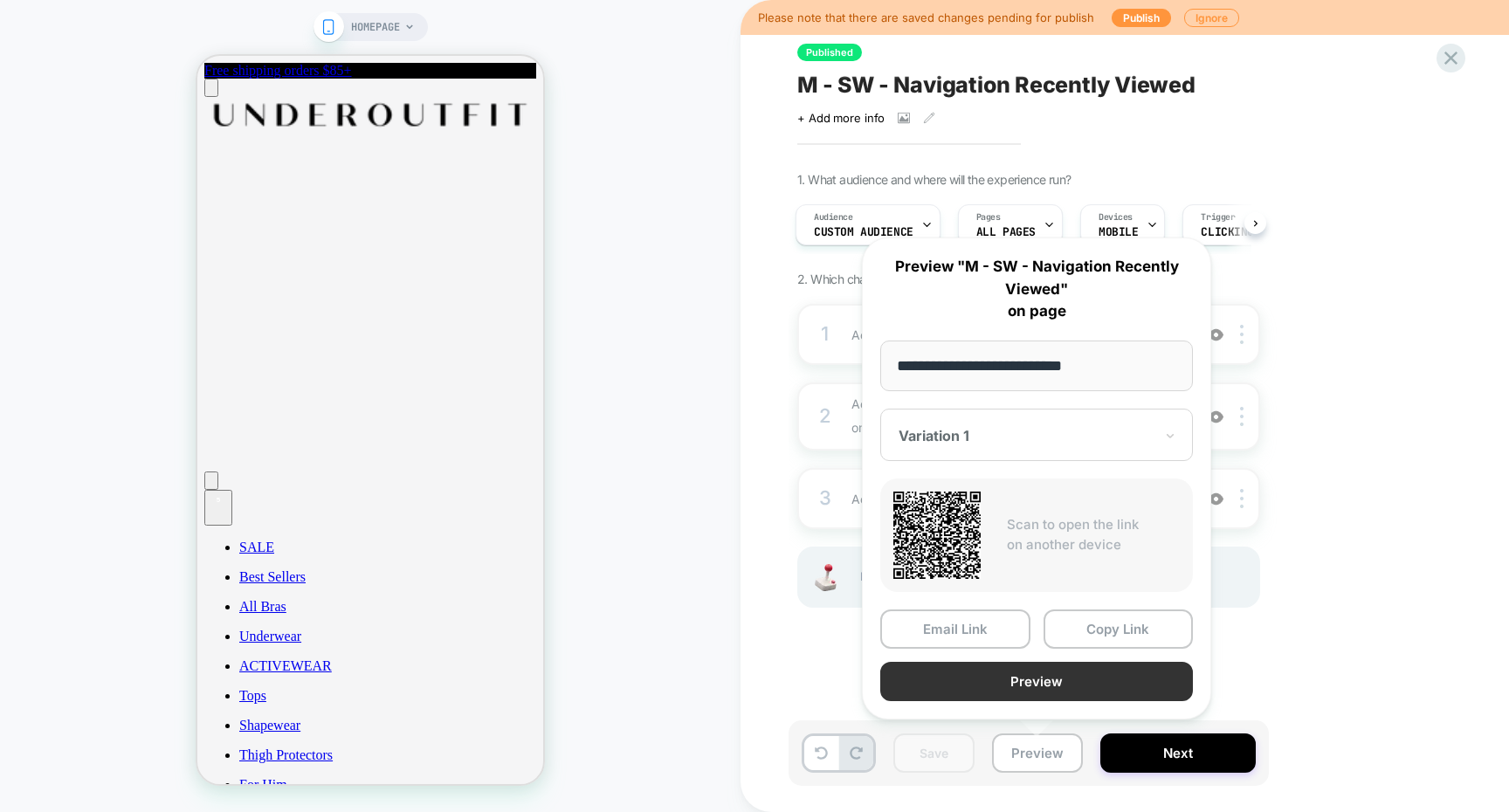
click at [996, 681] on button "Preview" at bounding box center [1037, 681] width 312 height 39
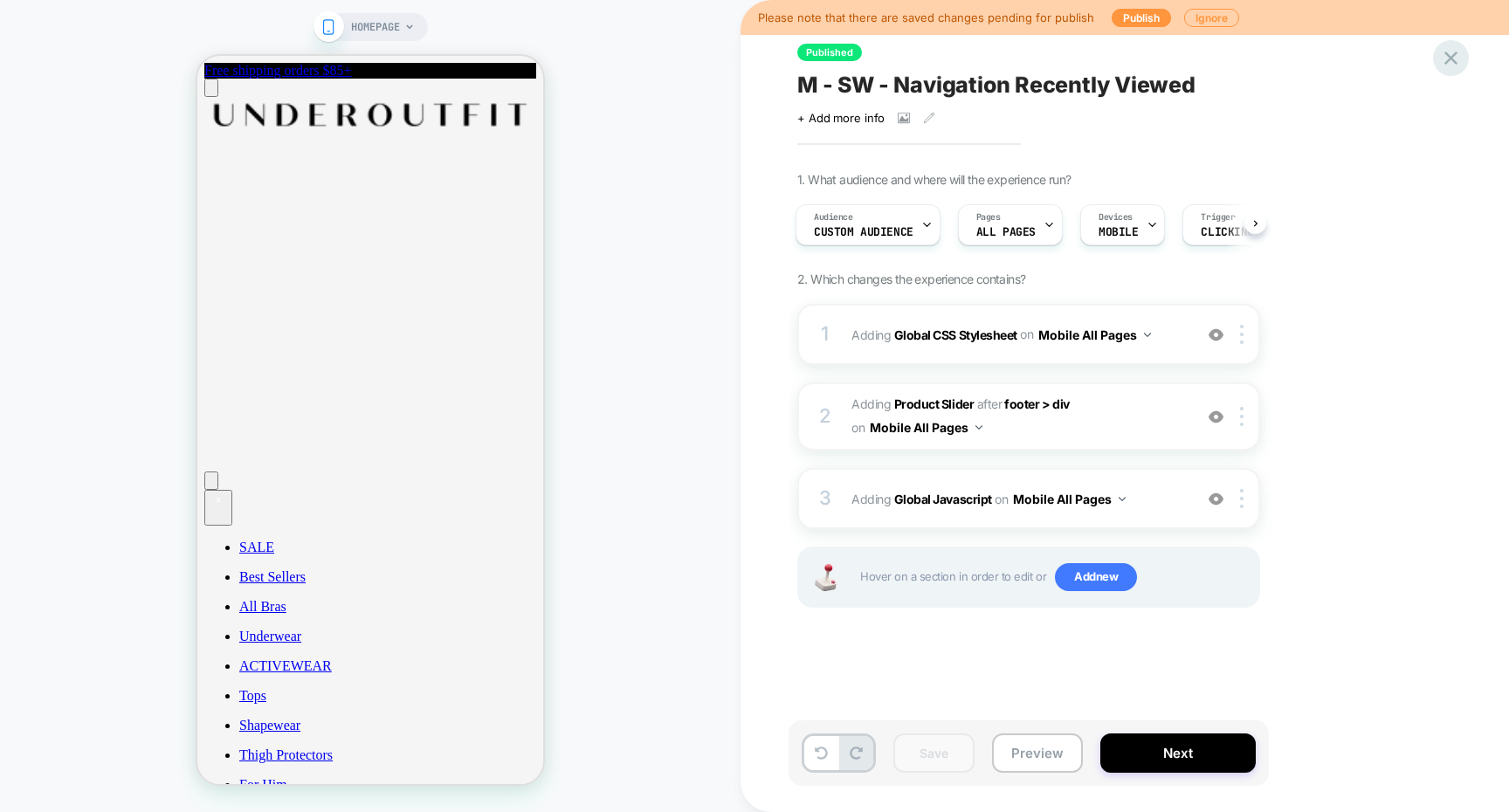
click at [1442, 71] on div at bounding box center [1451, 58] width 36 height 36
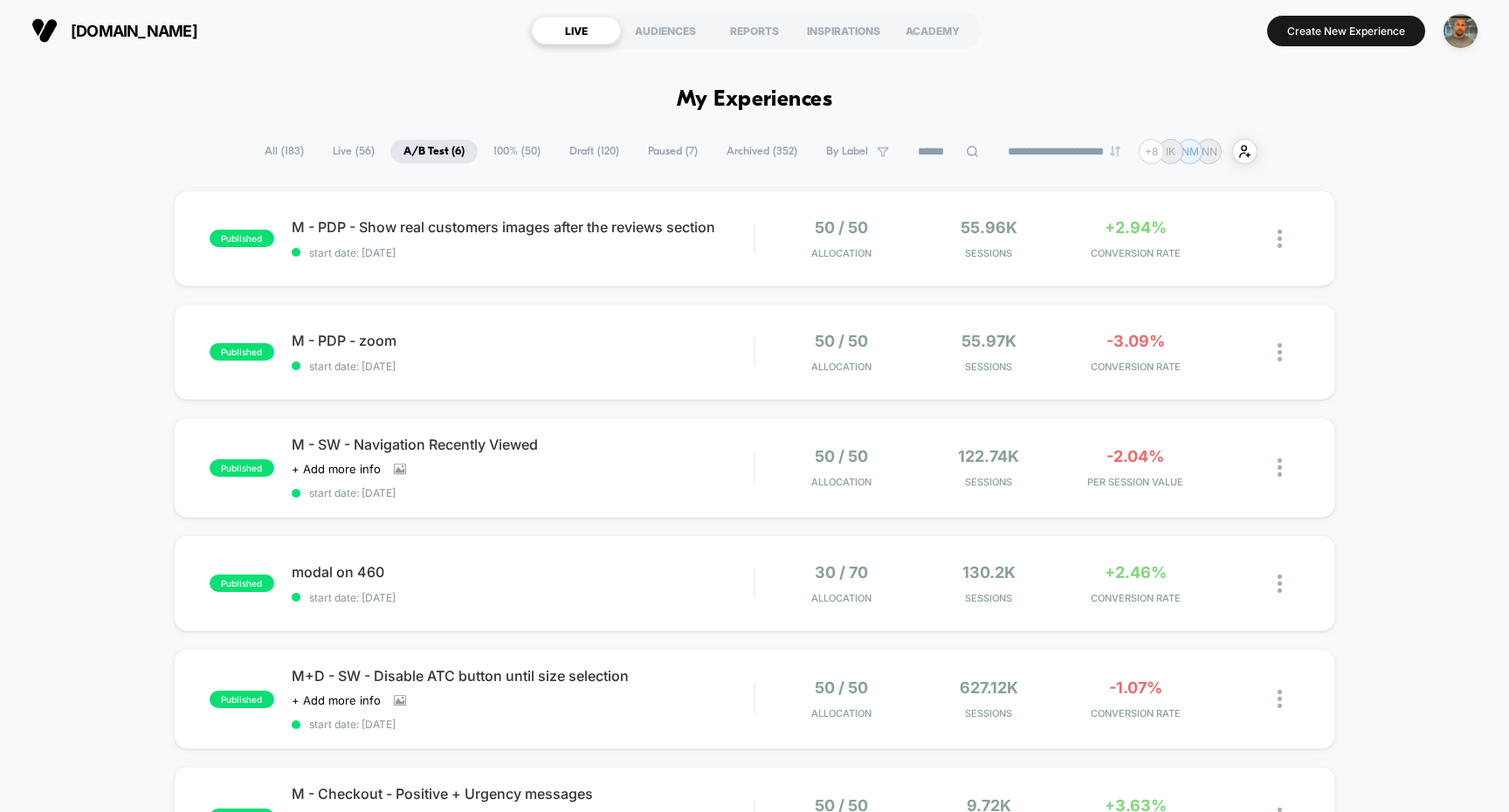
click at [517, 160] on span "100% ( 50 )" at bounding box center [517, 152] width 74 height 23
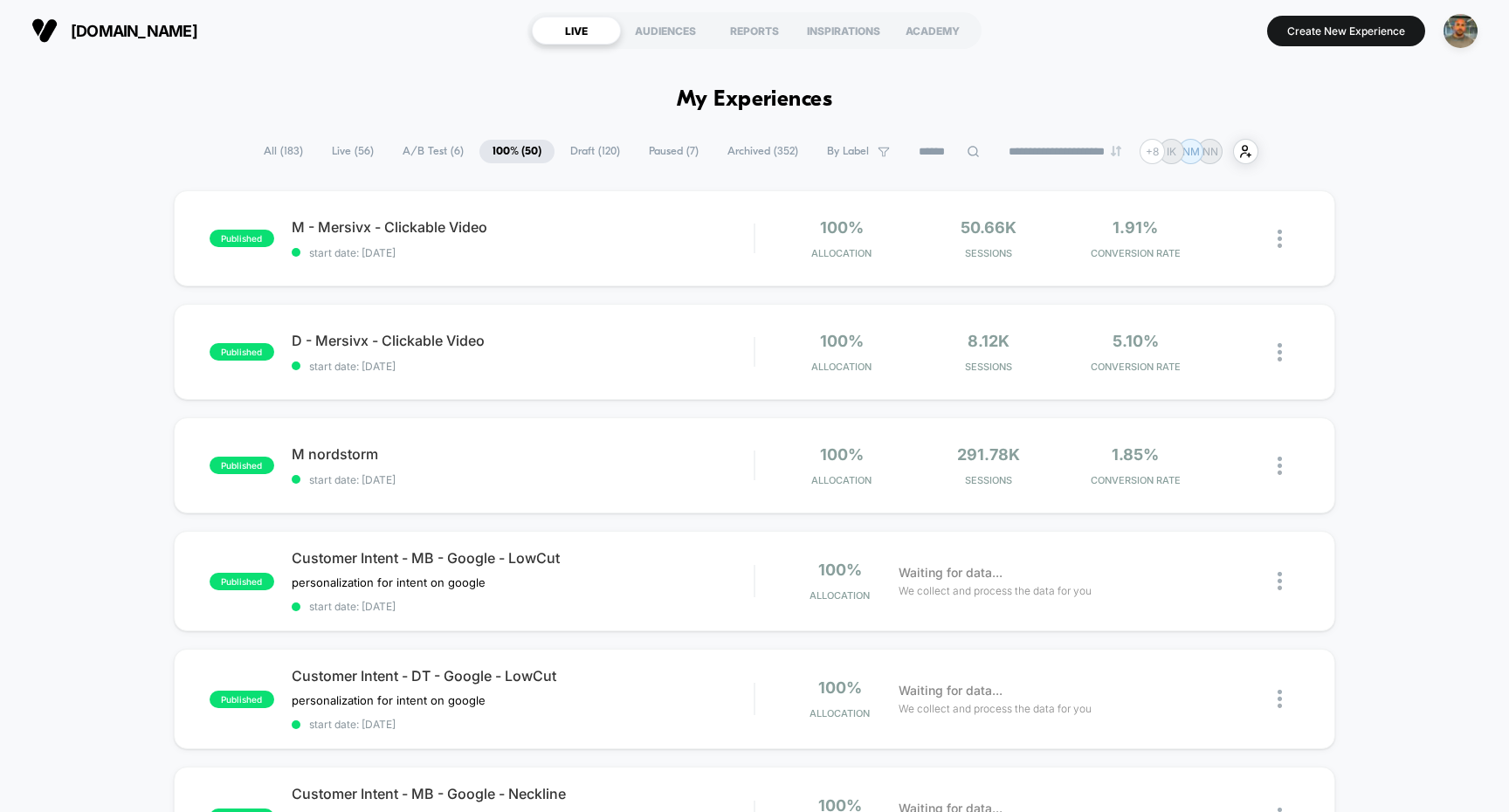
click at [443, 151] on span "A/B Test ( 6 )" at bounding box center [433, 152] width 87 height 23
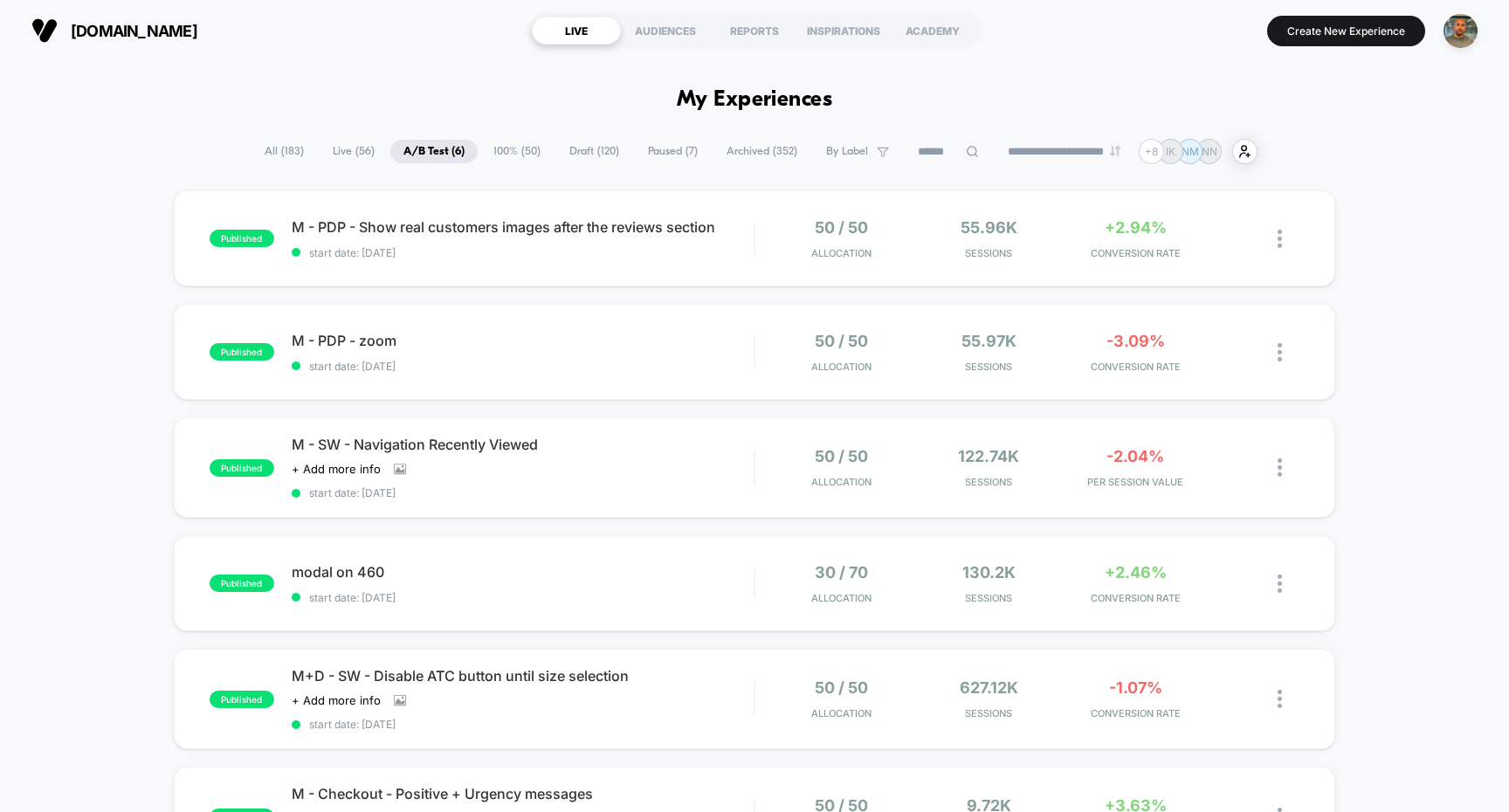
click at [370, 158] on span "Live ( 56 )" at bounding box center [354, 152] width 68 height 23
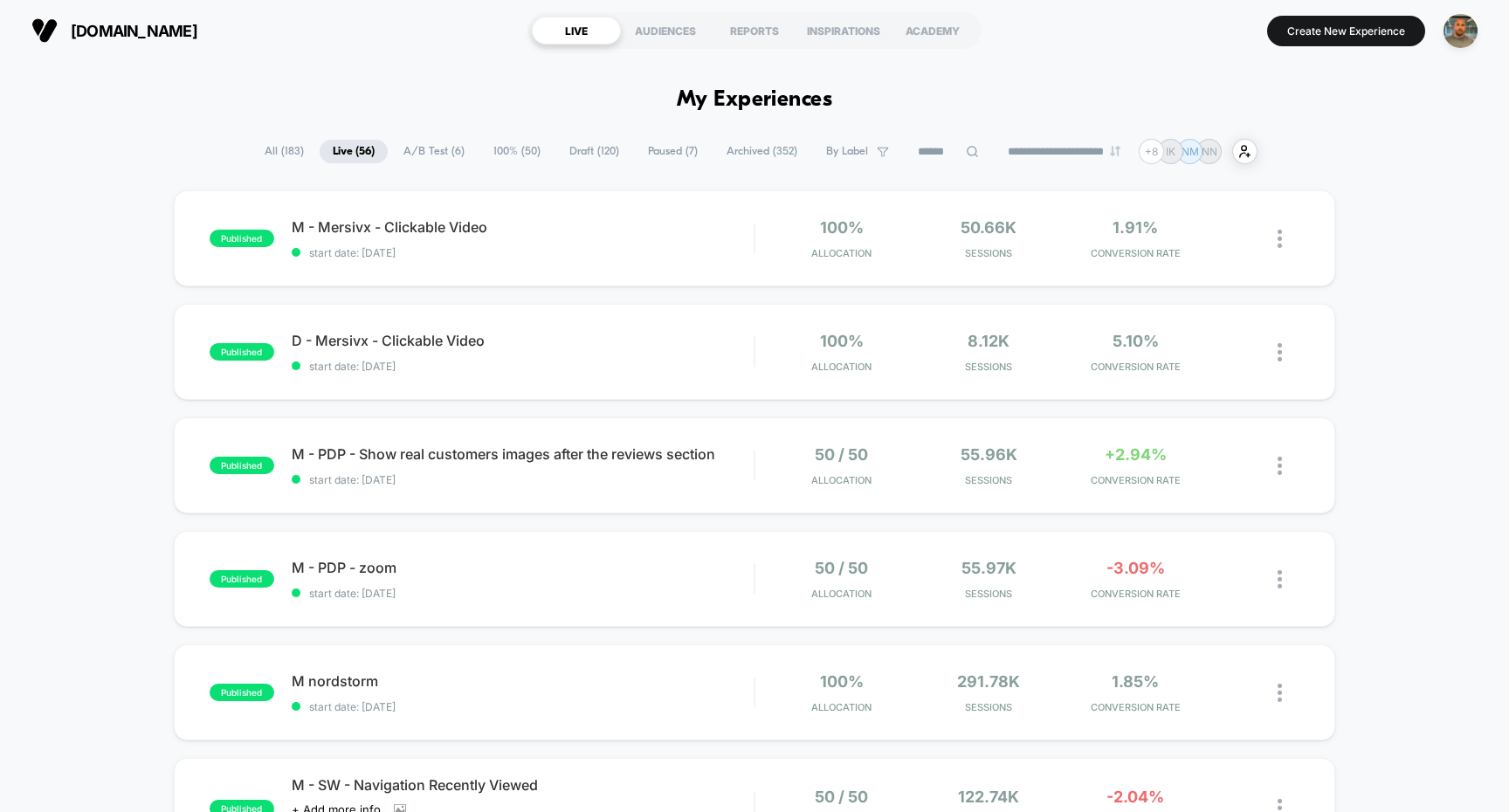
click at [557, 157] on span "Draft ( 120 )" at bounding box center [594, 152] width 76 height 23
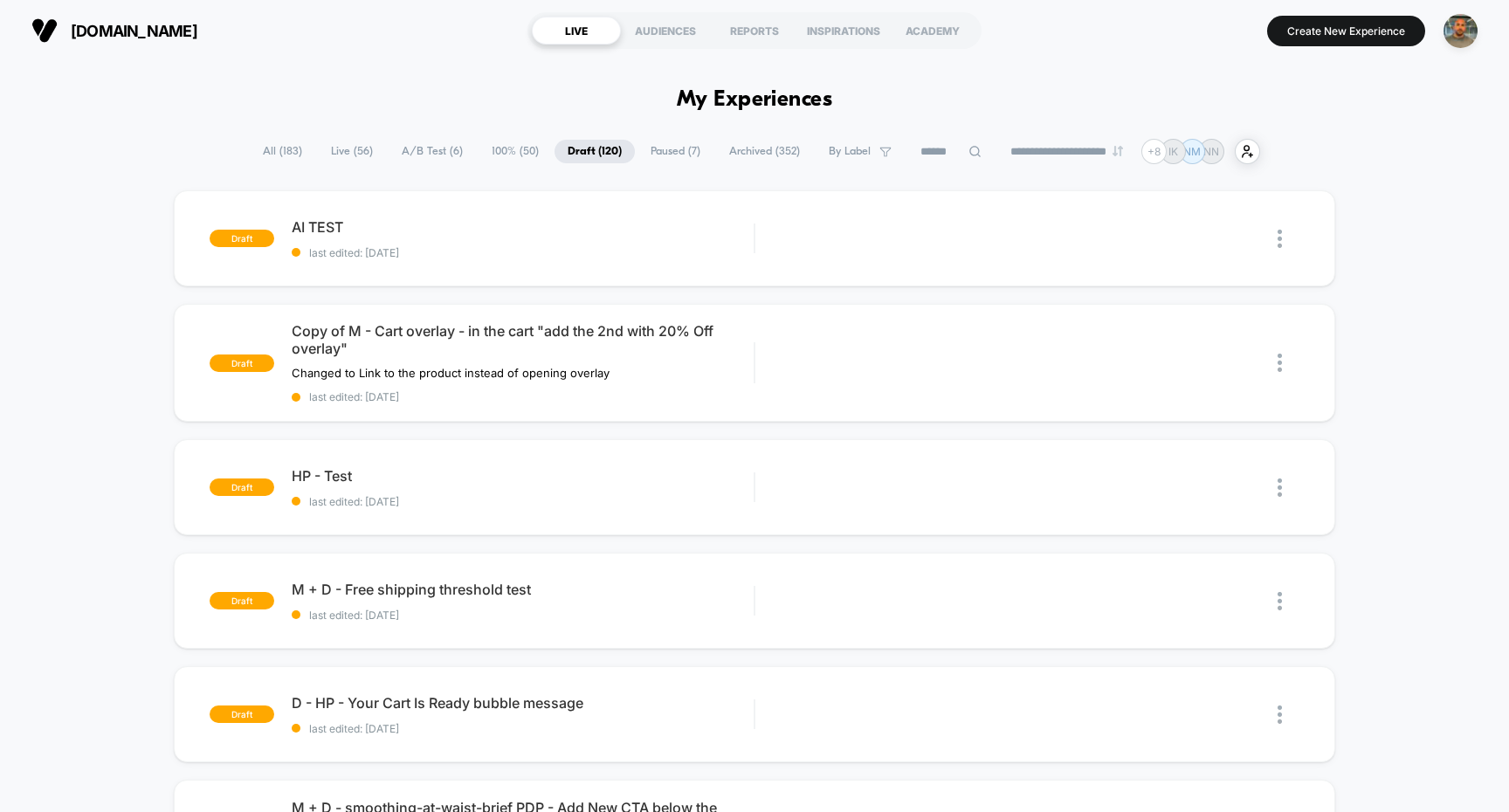
click at [485, 146] on span "100% ( 50 )" at bounding box center [515, 152] width 74 height 23
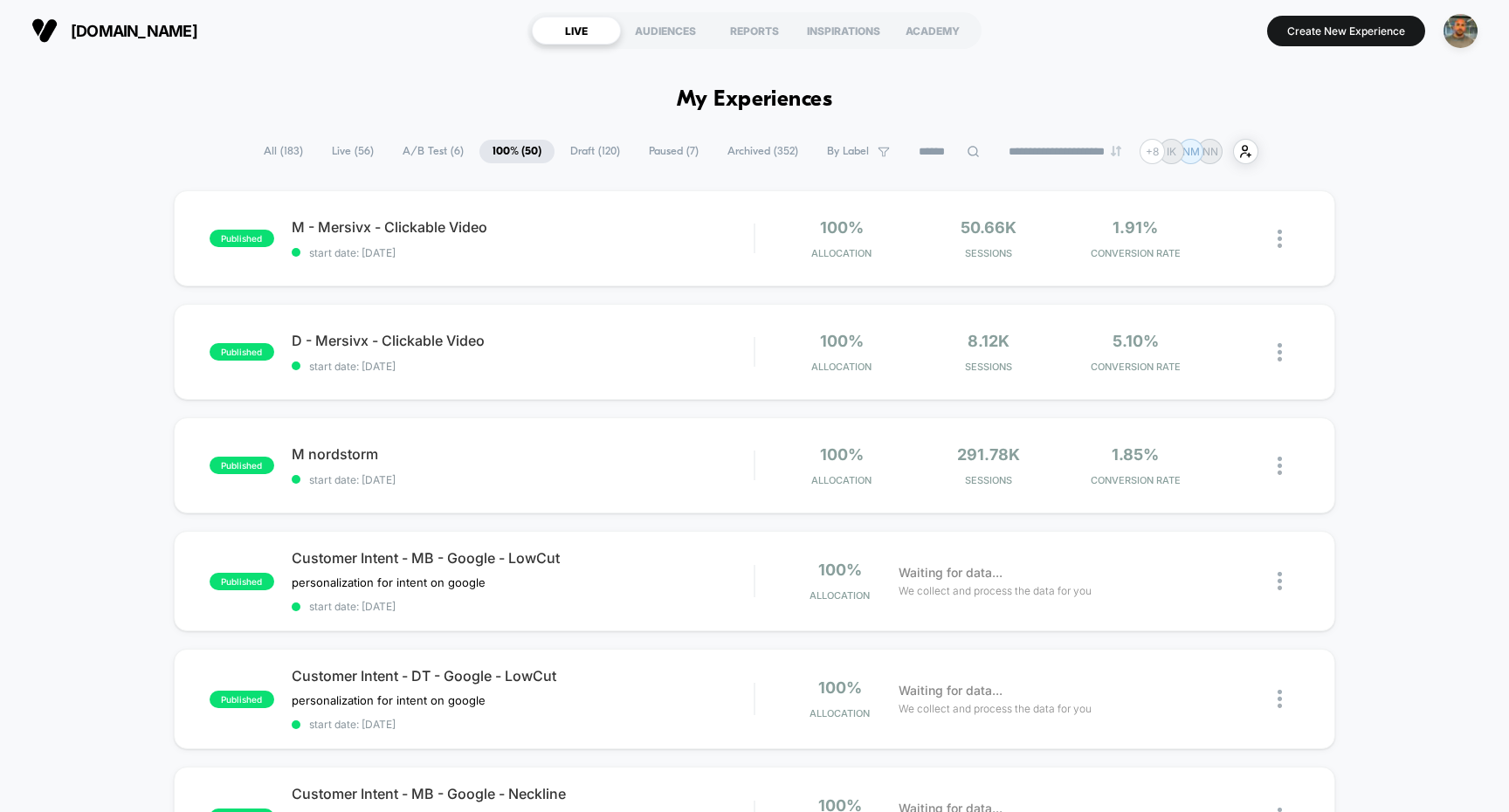
click at [411, 155] on span "A/B Test ( 6 )" at bounding box center [433, 152] width 87 height 23
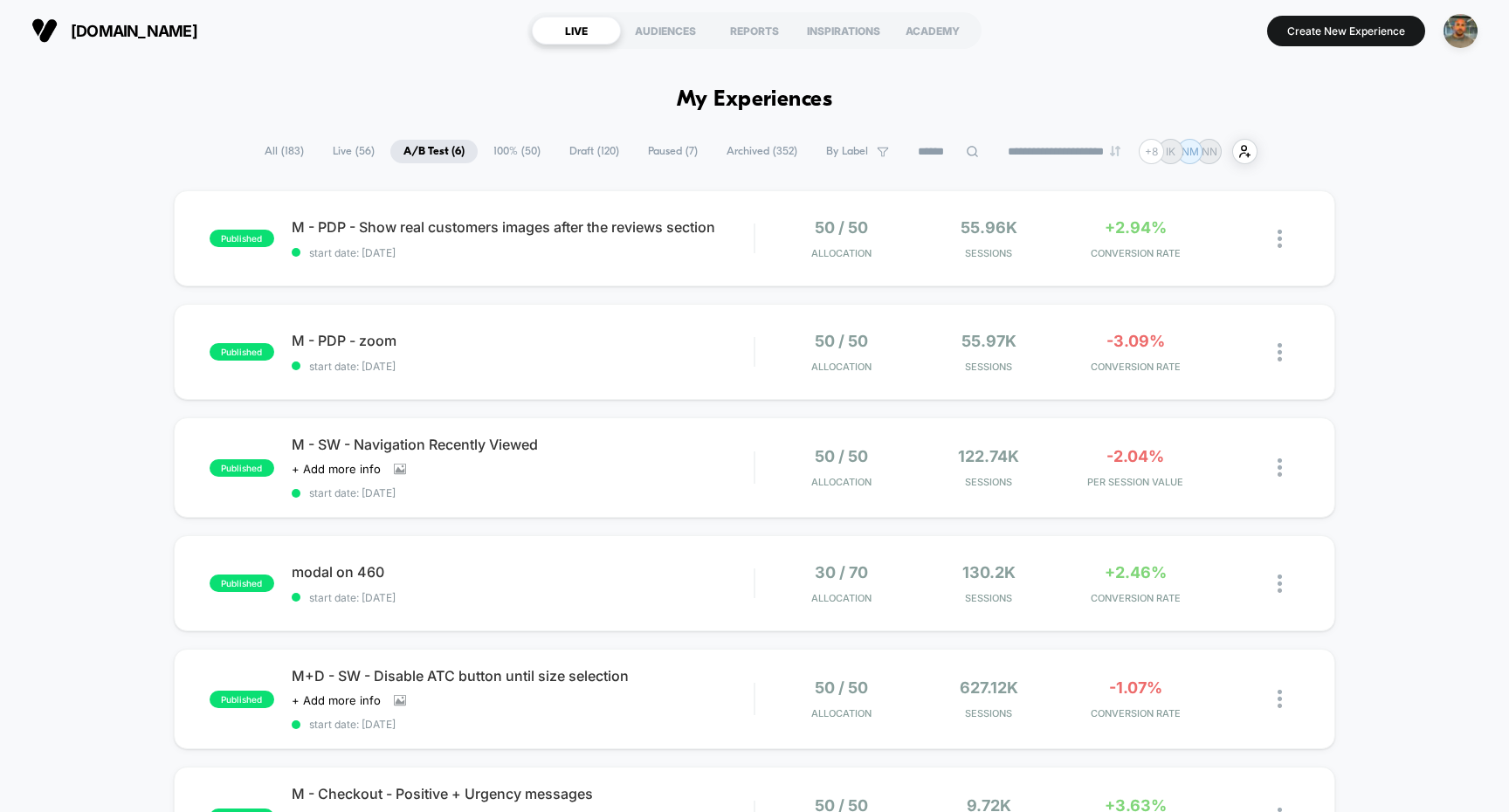
click at [642, 146] on span "Paused ( 7 )" at bounding box center [672, 152] width 76 height 23
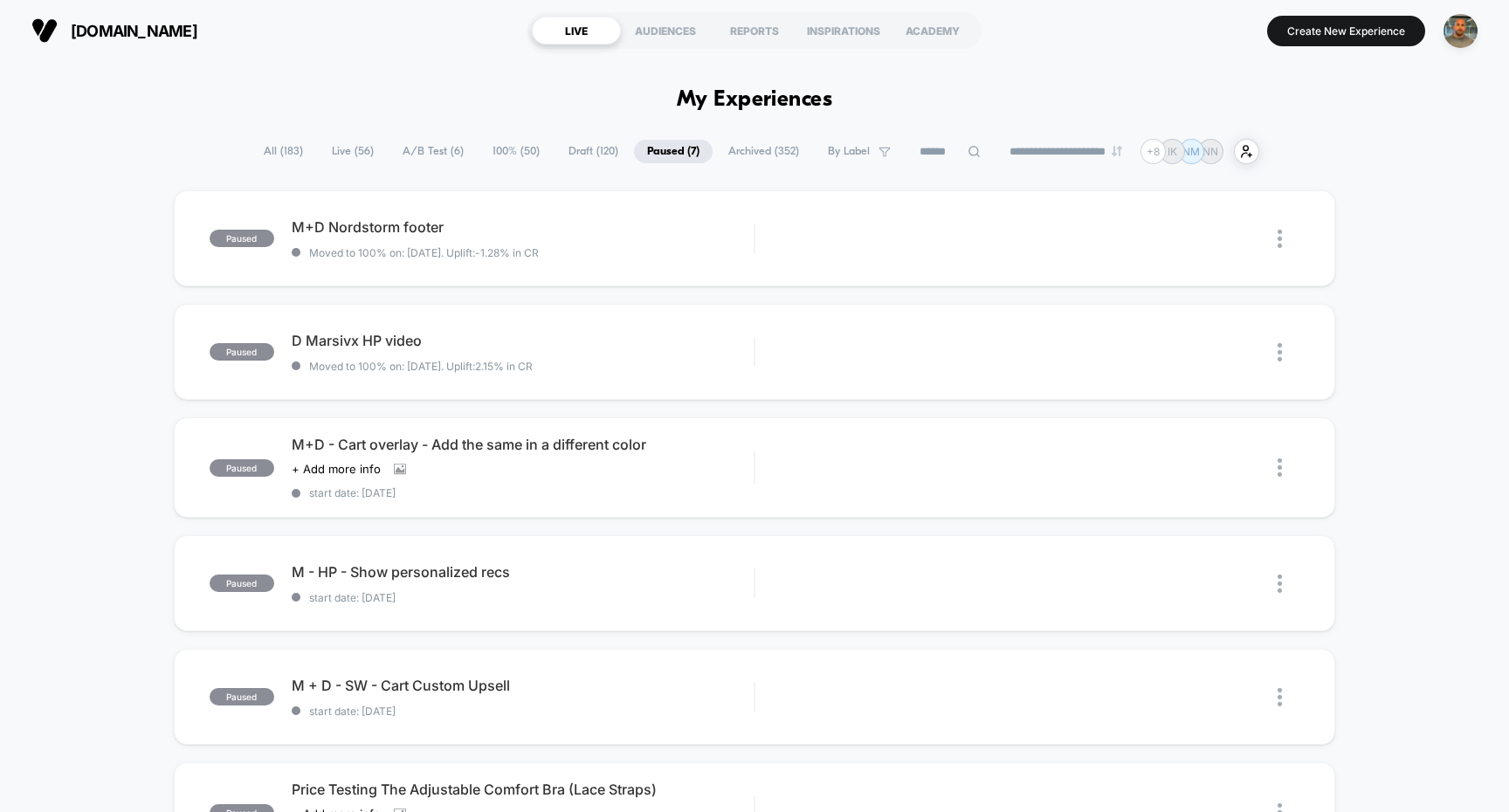
click at [587, 152] on span "Draft ( 120 )" at bounding box center [593, 152] width 76 height 23
